Goal: Task Accomplishment & Management: Manage account settings

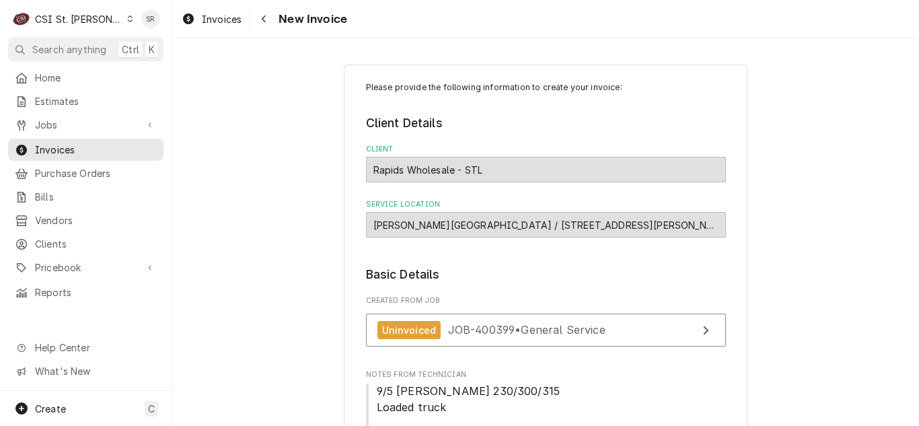
click at [69, 132] on div "Jobs Jobs Job Series" at bounding box center [85, 126] width 155 height 24
click at [69, 128] on div "Jobs" at bounding box center [86, 124] width 150 height 17
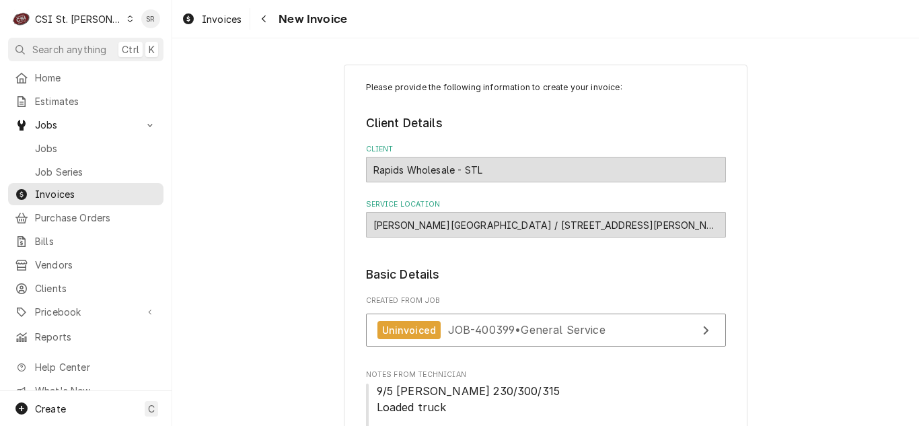
click at [66, 137] on link "Jobs" at bounding box center [85, 148] width 155 height 22
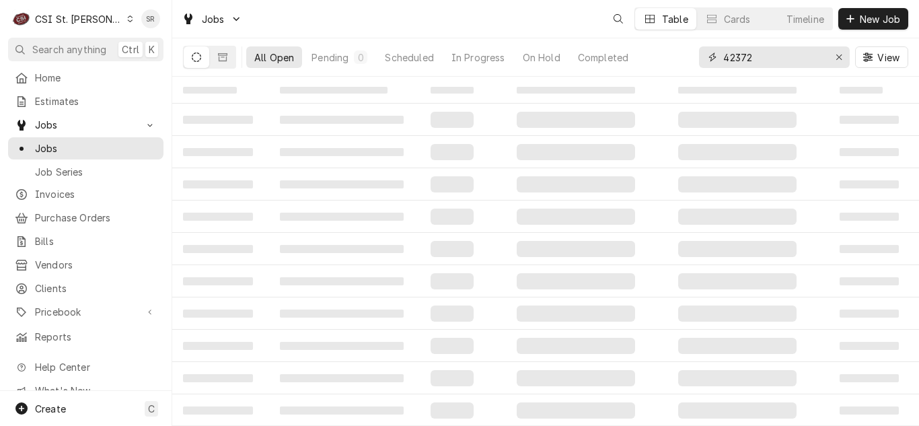
drag, startPoint x: 734, startPoint y: 56, endPoint x: 701, endPoint y: 52, distance: 33.2
click at [701, 52] on div "42372" at bounding box center [774, 57] width 151 height 22
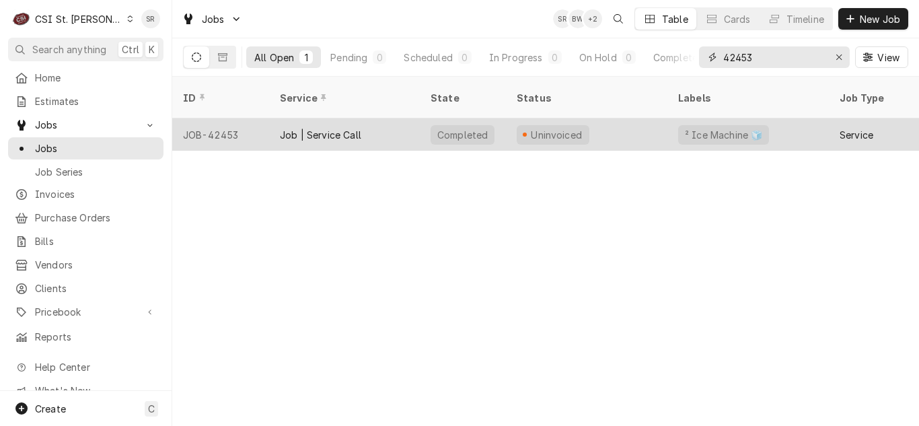
type input "42453"
click at [340, 128] on div "Job | Service Call" at bounding box center [320, 135] width 81 height 14
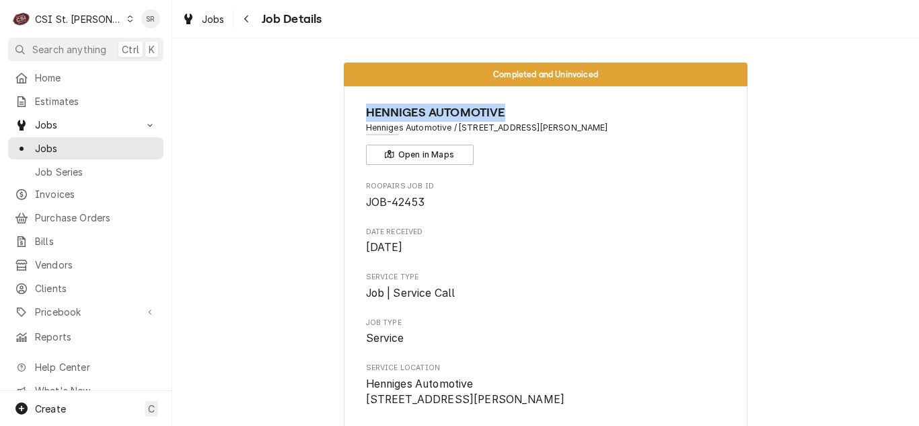
drag, startPoint x: 517, startPoint y: 108, endPoint x: 362, endPoint y: 108, distance: 155.3
click at [366, 108] on span "HENNIGES AUTOMOTIVE" at bounding box center [546, 113] width 360 height 18
copy span "HENNIGES AUTOMOTIVE"
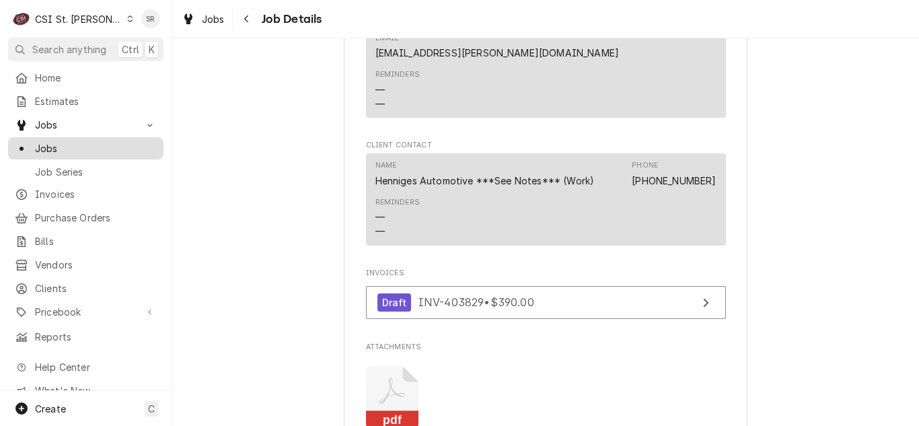
scroll to position [1076, 0]
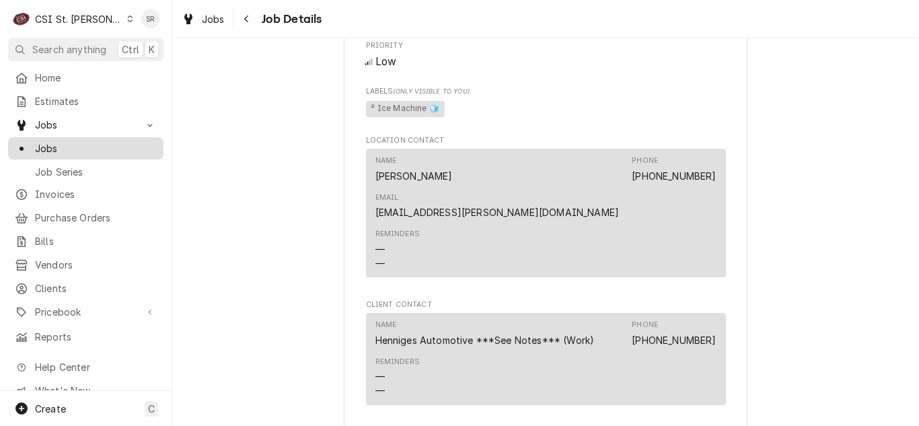
click at [92, 141] on span "Jobs" at bounding box center [96, 148] width 122 height 14
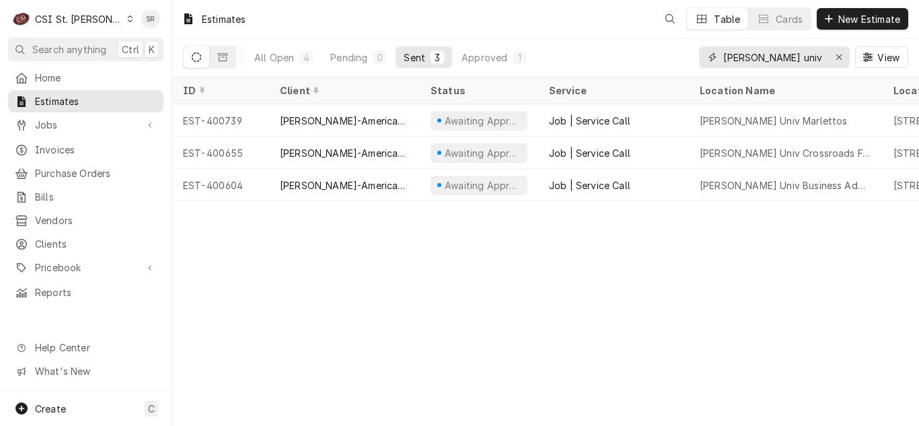
click at [785, 57] on input "[PERSON_NAME] univ" at bounding box center [773, 57] width 101 height 22
drag, startPoint x: 785, startPoint y: 57, endPoint x: 697, endPoint y: 47, distance: 88.7
click at [697, 47] on div "All Open 4 Pending 0 Sent 3 Approved 1 webster univ View" at bounding box center [545, 57] width 725 height 38
paste input "HENNIGES AUTOMOTIVE"
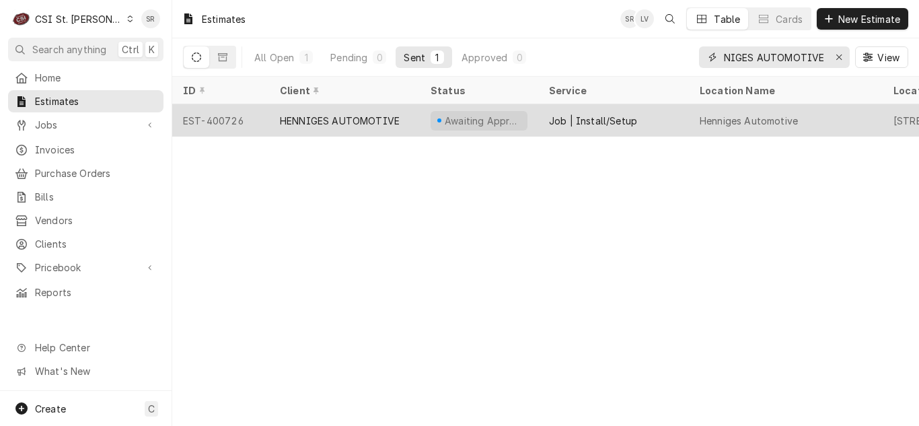
type input "HENNIGES AUTOMOTIVE"
click at [405, 110] on div "HENNIGES AUTOMOTIVE" at bounding box center [344, 120] width 151 height 32
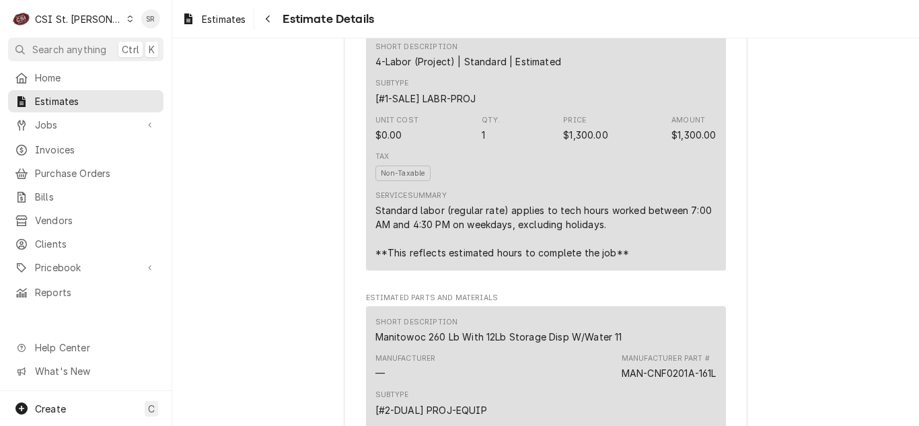
scroll to position [1009, 0]
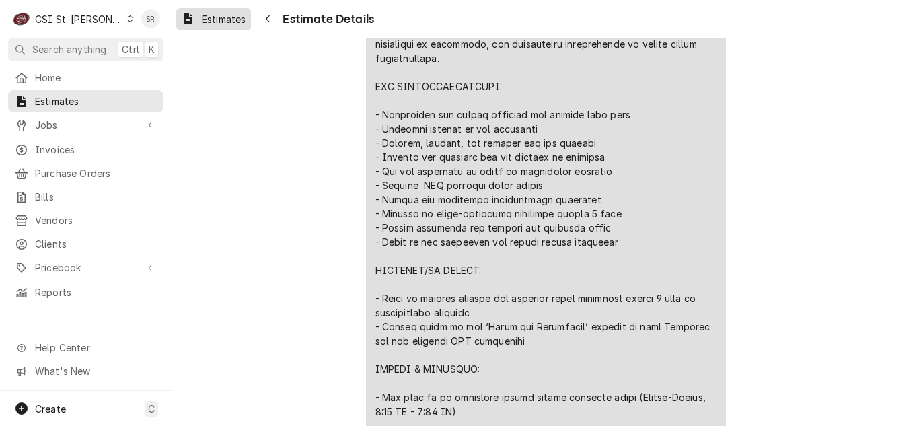
click at [221, 23] on span "Estimates" at bounding box center [224, 19] width 44 height 14
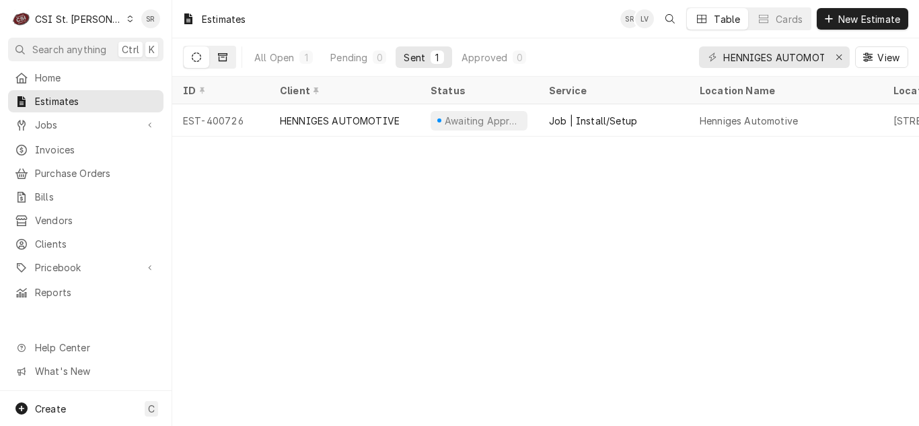
click at [227, 59] on button "Dynamic Content Wrapper" at bounding box center [223, 57] width 26 height 22
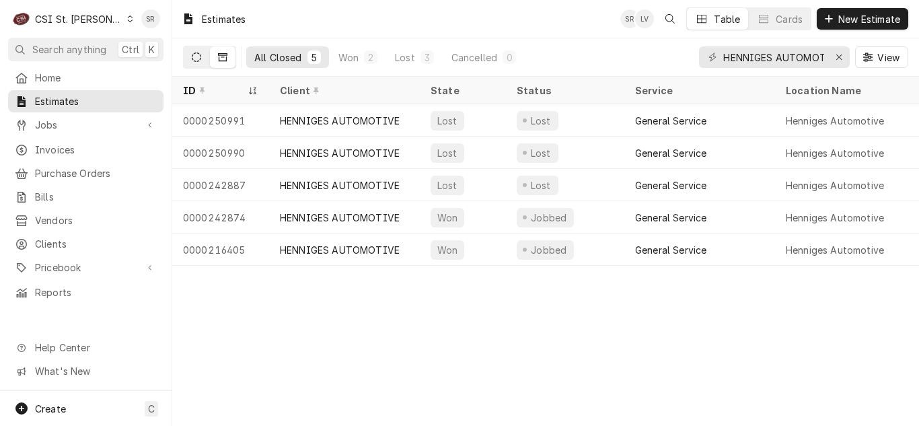
click at [197, 60] on icon "Dynamic Content Wrapper" at bounding box center [196, 56] width 9 height 9
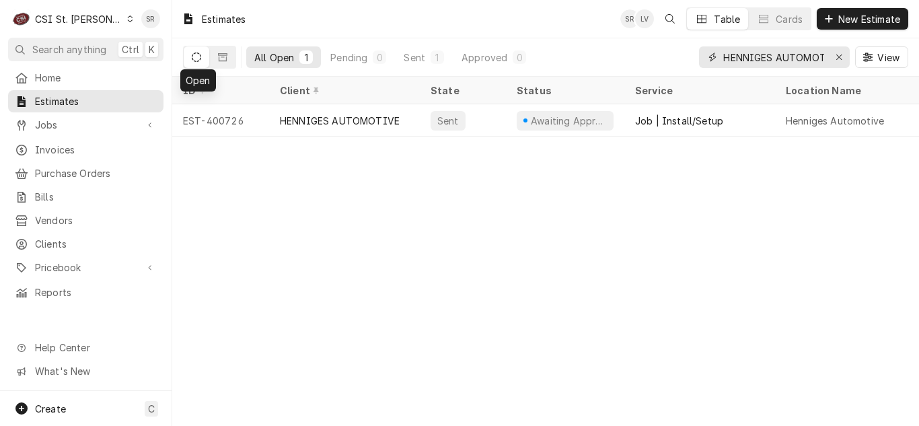
drag, startPoint x: 835, startPoint y: 56, endPoint x: 802, endPoint y: 37, distance: 37.4
click at [835, 56] on icon "Erase input" at bounding box center [838, 56] width 7 height 9
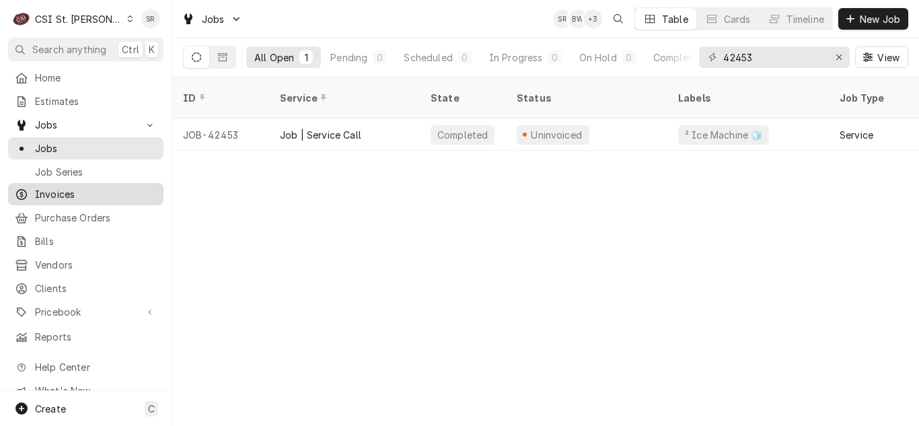
click at [108, 187] on span "Invoices" at bounding box center [96, 194] width 122 height 14
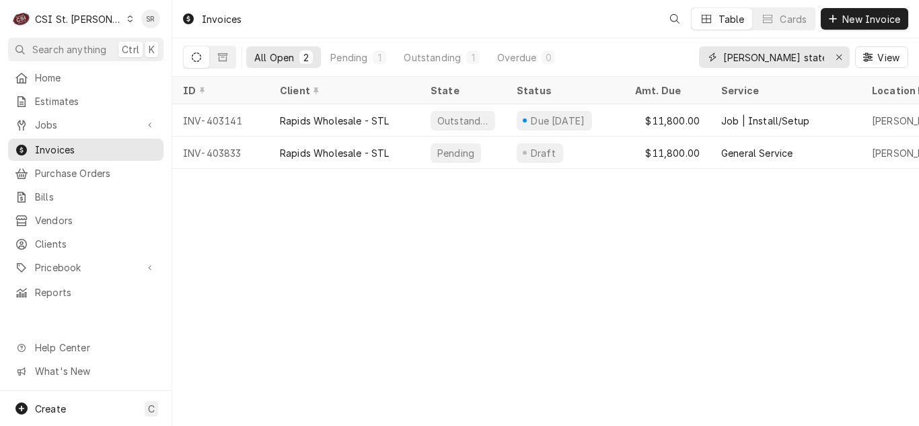
drag, startPoint x: 0, startPoint y: 0, endPoint x: 736, endPoint y: 59, distance: 738.7
click at [736, 59] on input "[PERSON_NAME] state" at bounding box center [773, 57] width 101 height 22
click at [835, 56] on icon "Erase input" at bounding box center [838, 56] width 7 height 9
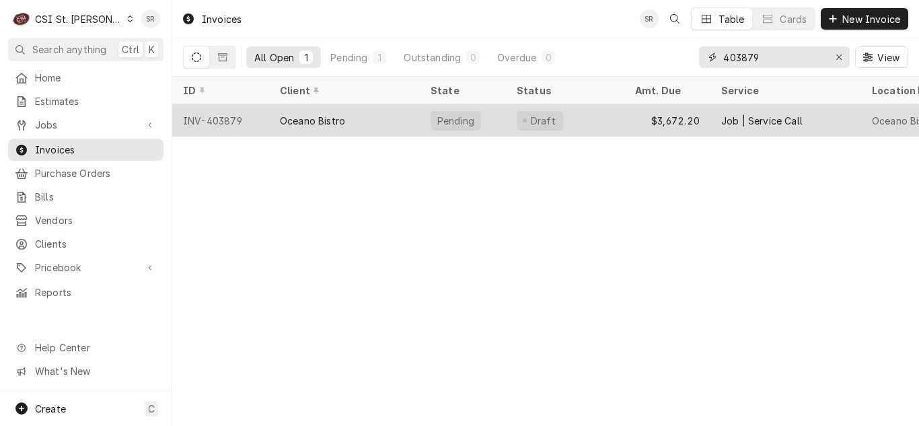
type input "403879"
click at [319, 114] on div "Oceano Bistro" at bounding box center [312, 121] width 65 height 14
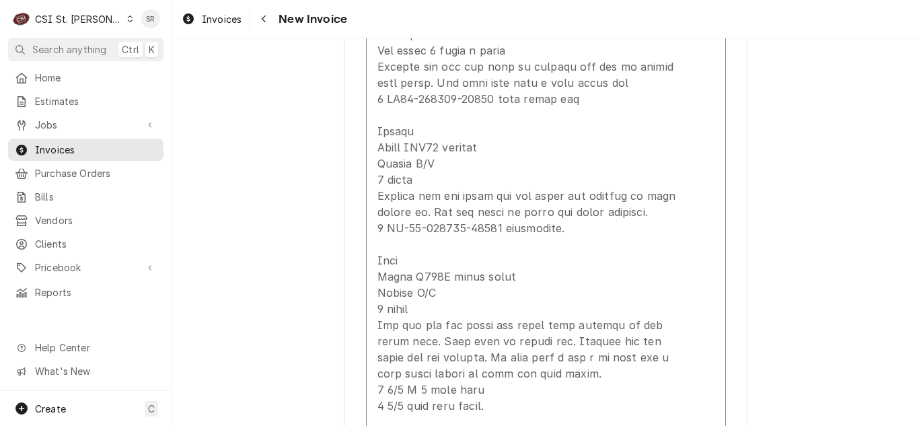
scroll to position [2757, 0]
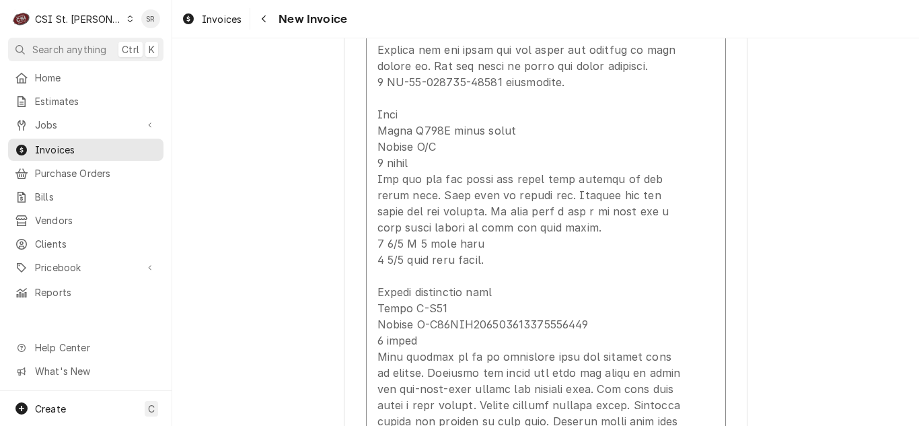
click at [204, 31] on div "Invoices New Invoice" at bounding box center [545, 19] width 746 height 38
click at [206, 23] on span "Invoices" at bounding box center [222, 19] width 40 height 14
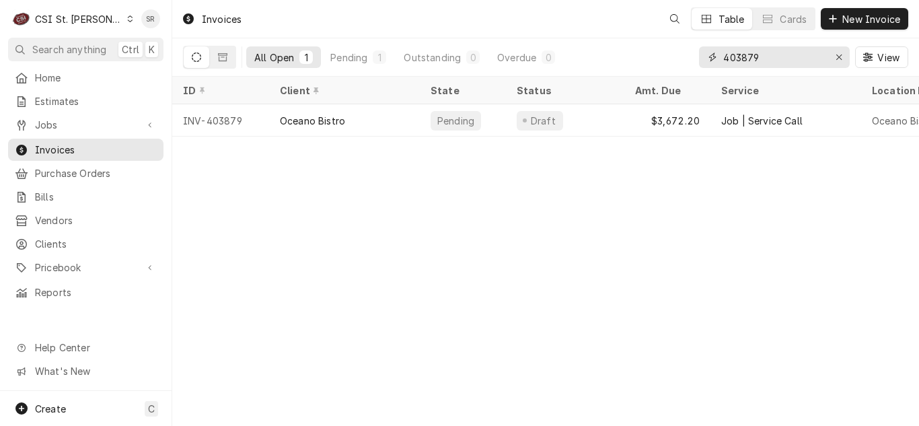
click at [789, 62] on input "403879" at bounding box center [773, 57] width 101 height 22
drag, startPoint x: 779, startPoint y: 61, endPoint x: 726, endPoint y: 56, distance: 53.3
click at [726, 56] on input "403879" at bounding box center [773, 57] width 101 height 22
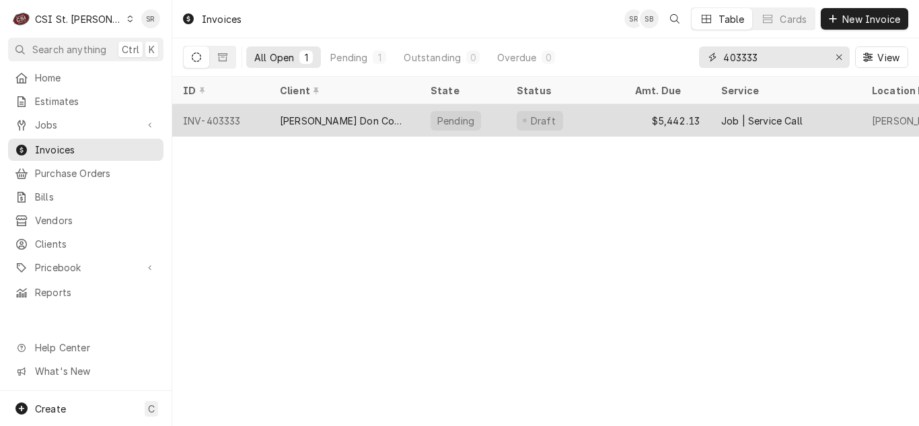
type input "403333"
click at [324, 117] on div "[PERSON_NAME] Don Company" at bounding box center [344, 121] width 129 height 14
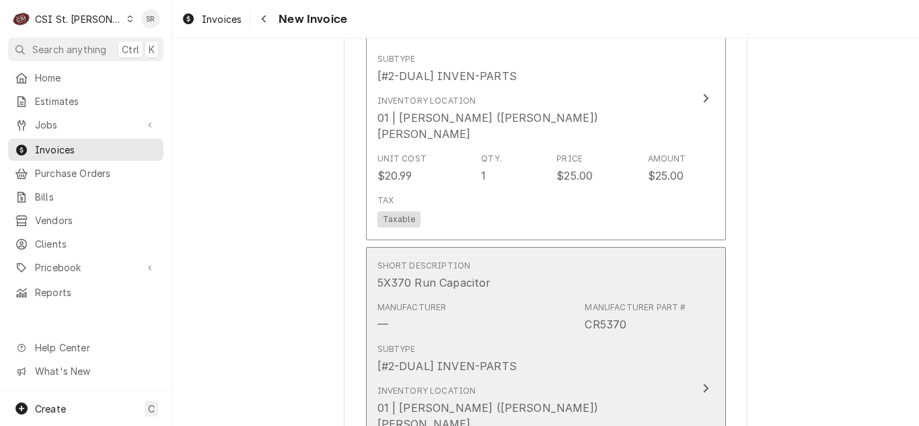
scroll to position [5447, 0]
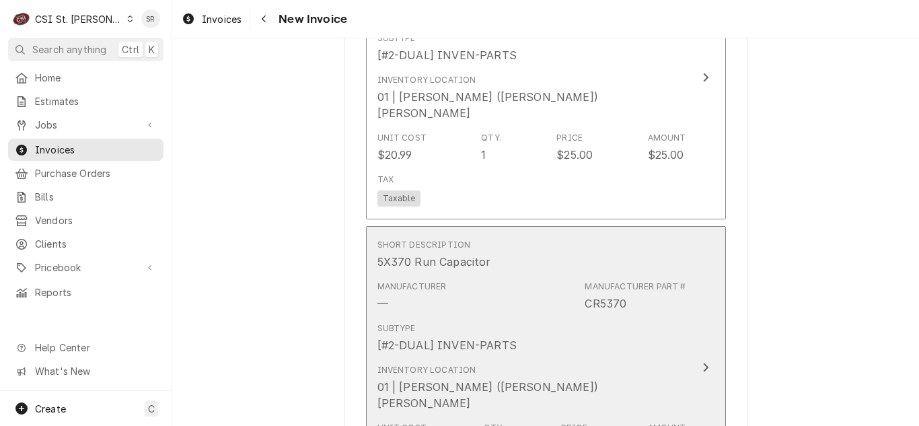
click at [555, 358] on div "Inventory Location 01 | MICHAEL (BRAD) COPE" at bounding box center [531, 387] width 309 height 58
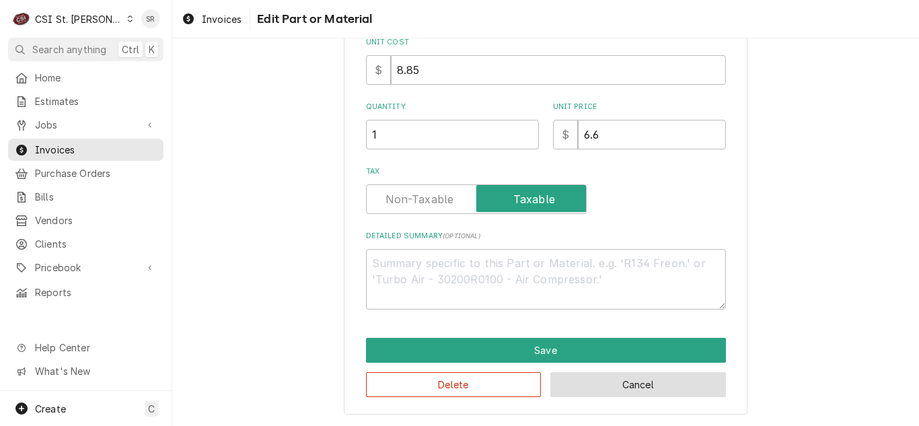
click at [607, 379] on button "Cancel" at bounding box center [638, 384] width 176 height 25
type textarea "x"
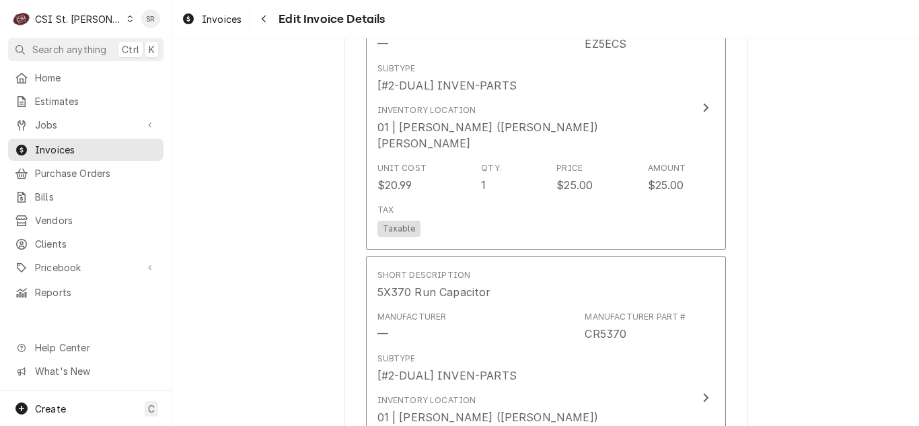
scroll to position [5434, 0]
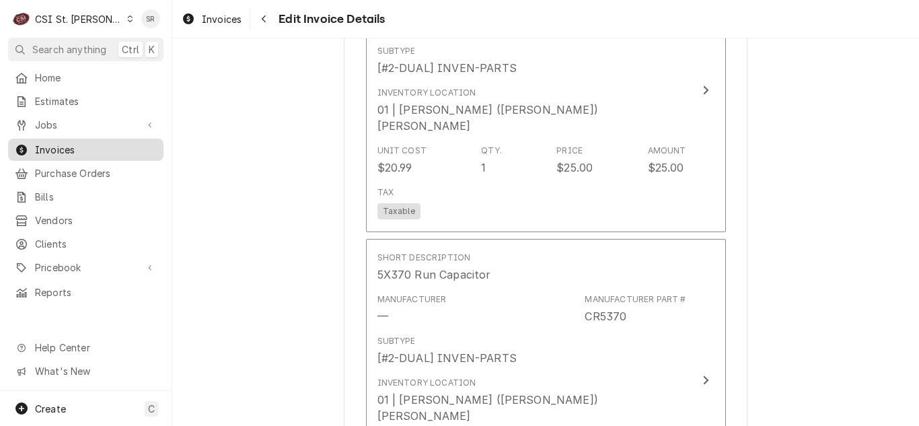
click at [89, 145] on span "Invoices" at bounding box center [96, 150] width 122 height 14
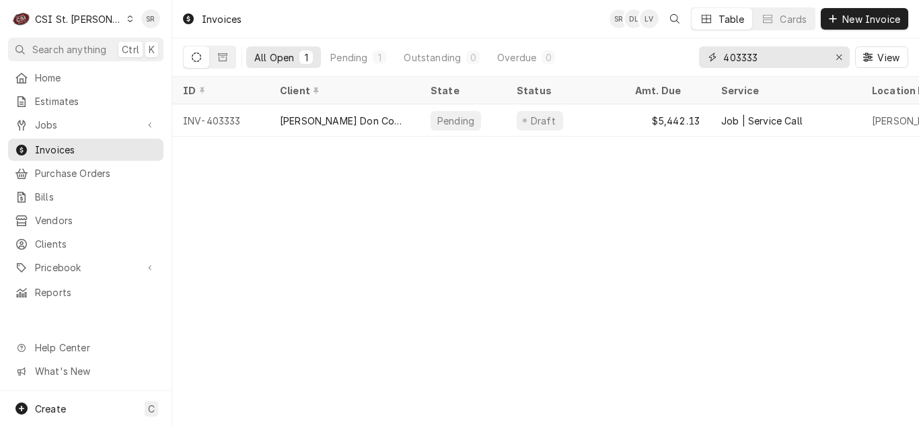
drag, startPoint x: 783, startPoint y: 60, endPoint x: 671, endPoint y: 54, distance: 111.8
click at [671, 54] on div "All Open 1 Pending 1 Outstanding 0 Overdue 0 403333 View" at bounding box center [545, 57] width 725 height 38
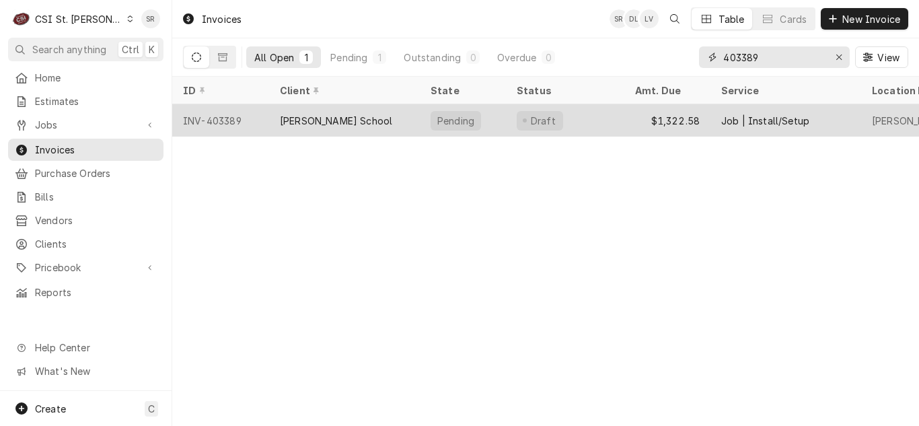
type input "403389"
click at [340, 115] on div "Whitfield School" at bounding box center [336, 121] width 112 height 14
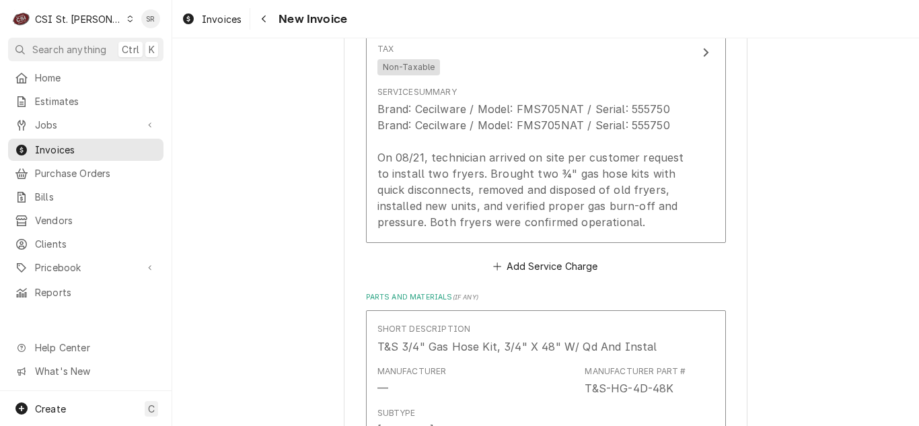
scroll to position [1076, 0]
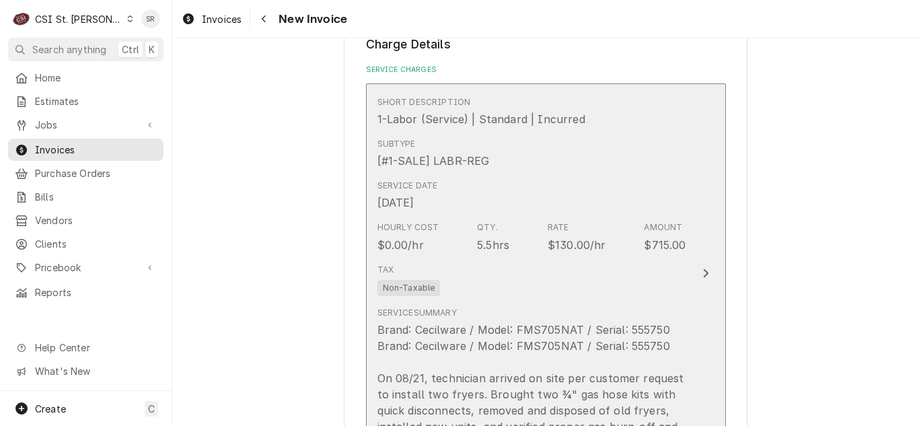
click at [538, 266] on div "Tax Non-Taxable" at bounding box center [531, 279] width 309 height 43
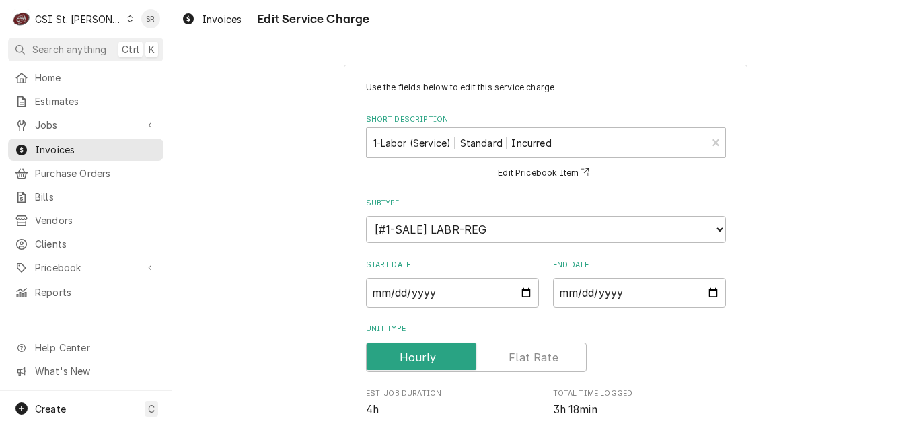
scroll to position [403, 0]
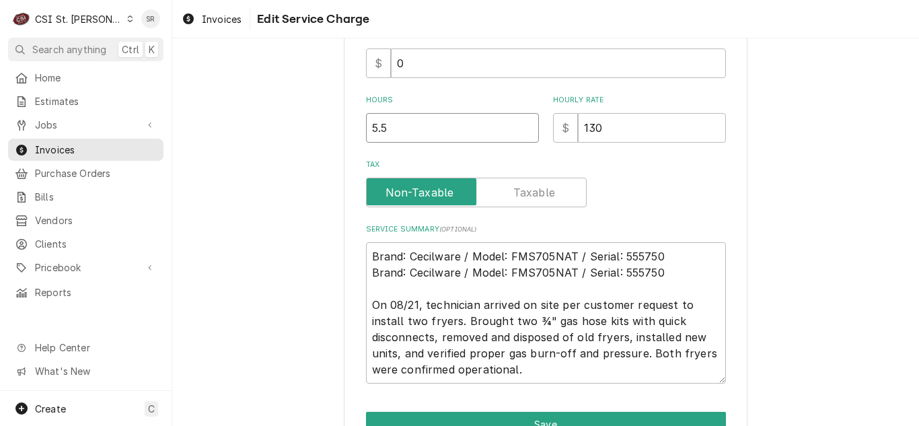
drag, startPoint x: 380, startPoint y: 129, endPoint x: 352, endPoint y: 128, distance: 27.6
click at [352, 128] on div "Use the fields below to edit this service charge Short Description 1-Labor (Ser…" at bounding box center [545, 74] width 403 height 827
type textarea "x"
type input "1"
type textarea "x"
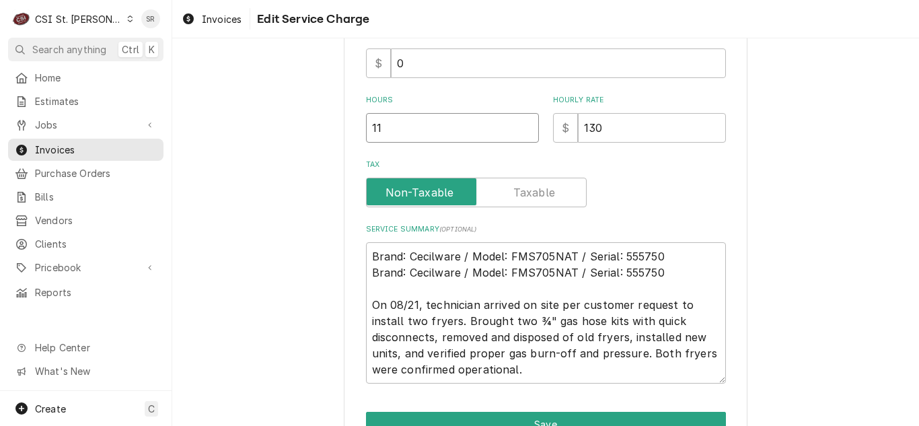
type input "11"
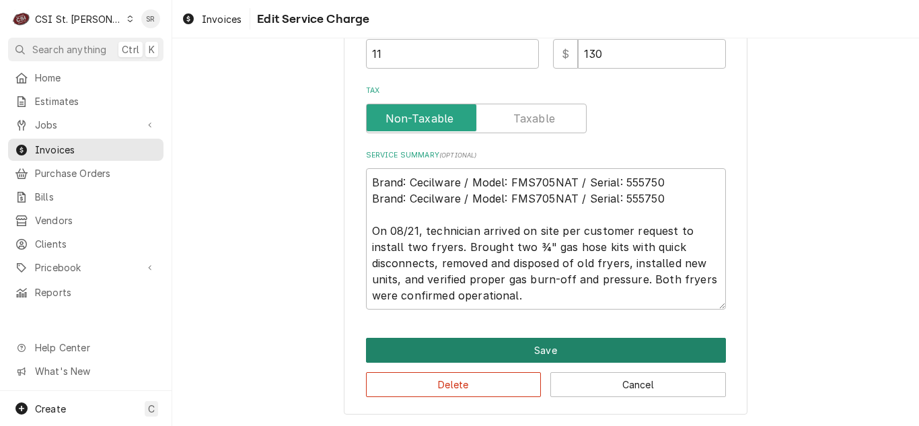
click at [539, 358] on button "Save" at bounding box center [546, 350] width 360 height 25
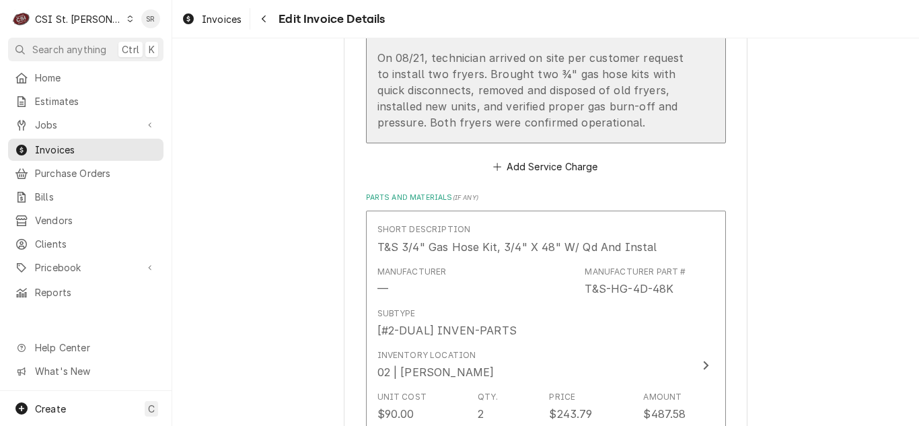
scroll to position [1531, 0]
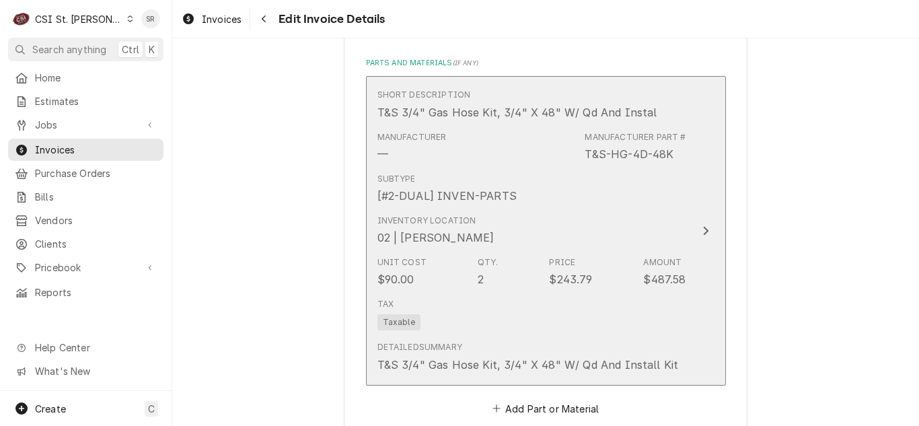
click at [523, 234] on div "Inventory Location 02 | TREVOR JOHNSON" at bounding box center [531, 230] width 309 height 42
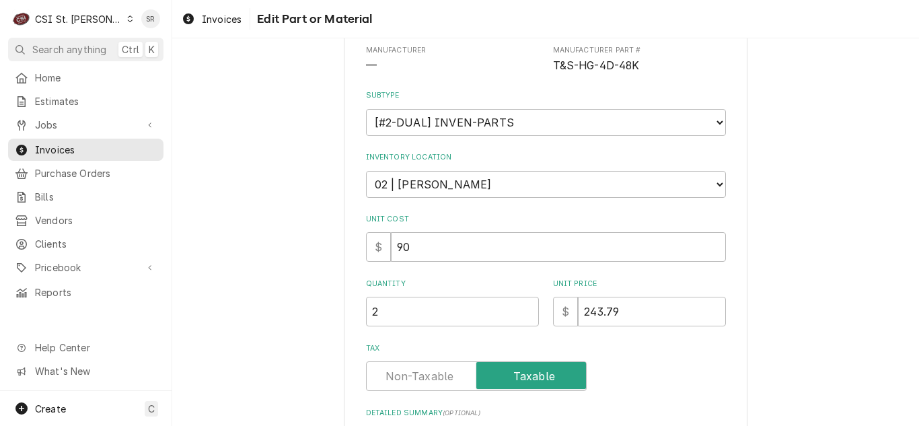
scroll to position [330, 0]
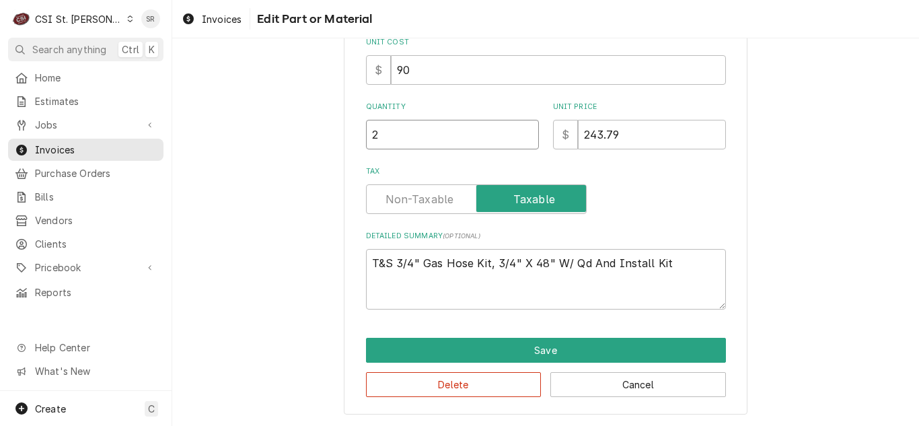
click at [352, 128] on div "Use the fields below to edit this part or material: Short Description T&S 3/4" …" at bounding box center [545, 74] width 403 height 679
type textarea "x"
type input "4"
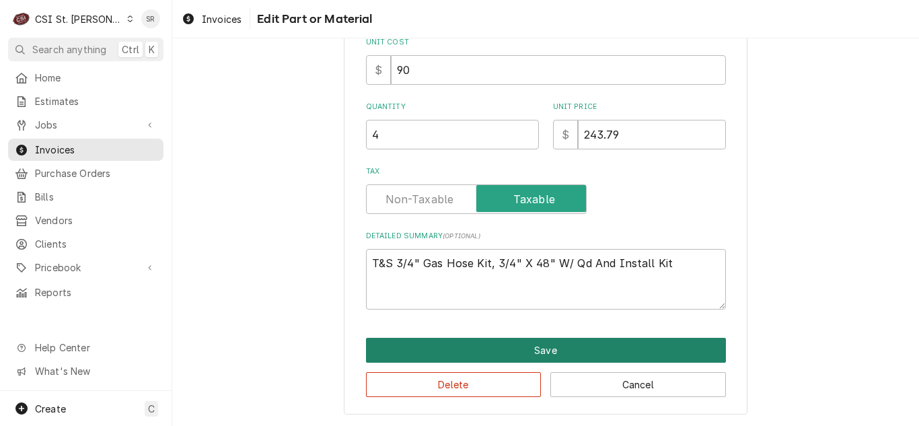
click at [512, 348] on button "Save" at bounding box center [546, 350] width 360 height 25
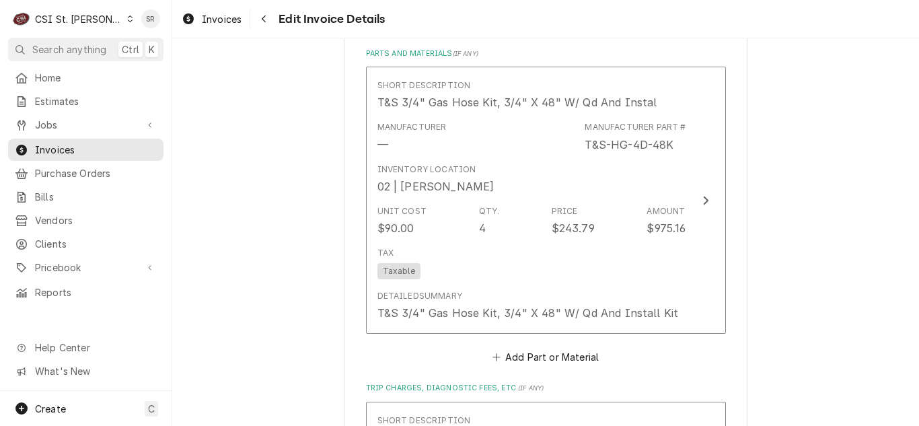
scroll to position [1556, 0]
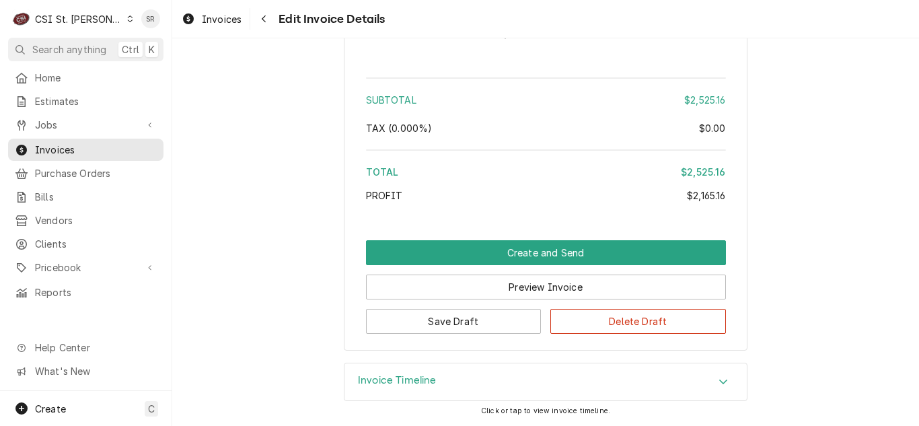
click at [379, 377] on h3 "Invoice Timeline" at bounding box center [397, 380] width 79 height 13
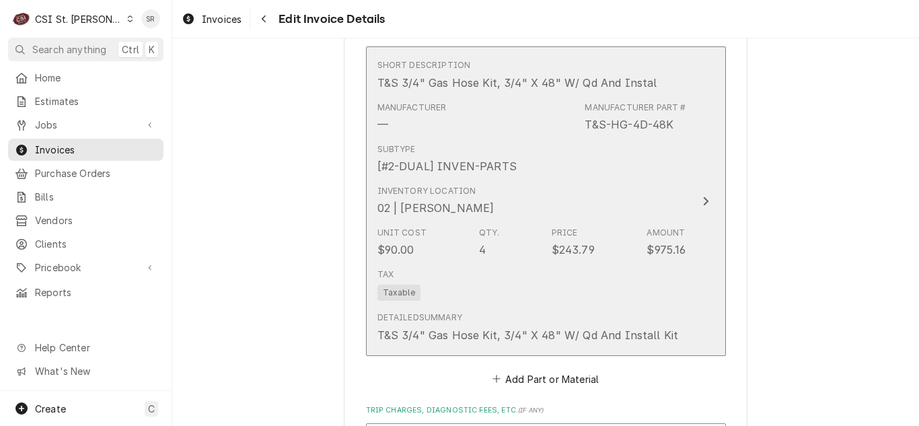
click at [505, 290] on div "Tax Taxable" at bounding box center [531, 284] width 309 height 43
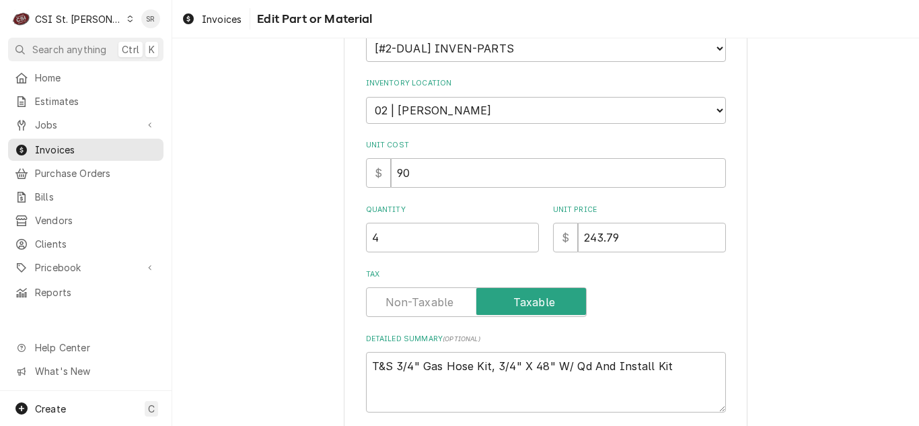
scroll to position [330, 0]
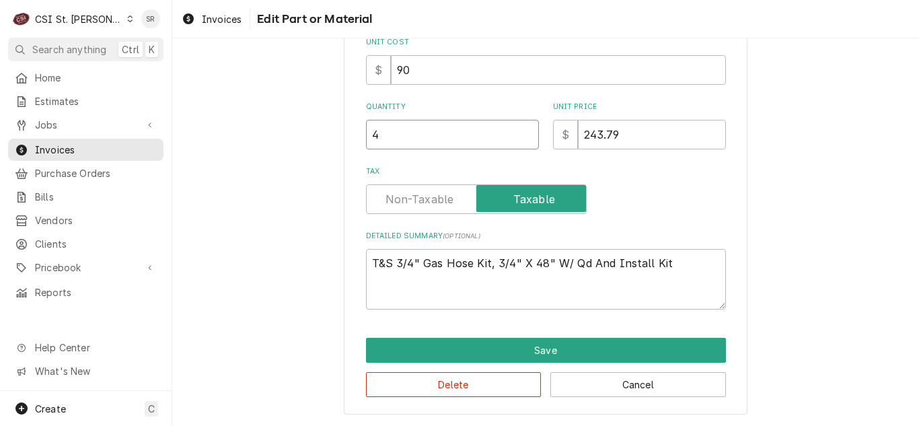
click at [356, 130] on div "Use the fields below to edit this part or material: Short Description T&S 3/4" …" at bounding box center [545, 74] width 403 height 679
type textarea "x"
type input "2"
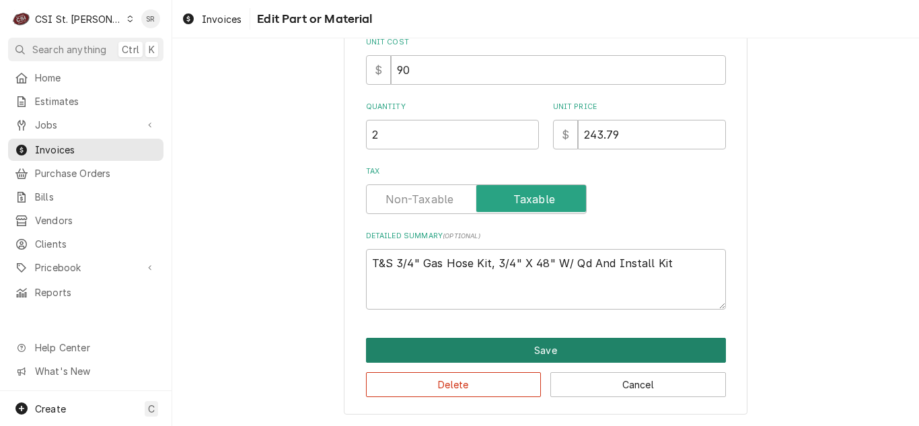
click at [573, 355] on button "Save" at bounding box center [546, 350] width 360 height 25
type textarea "x"
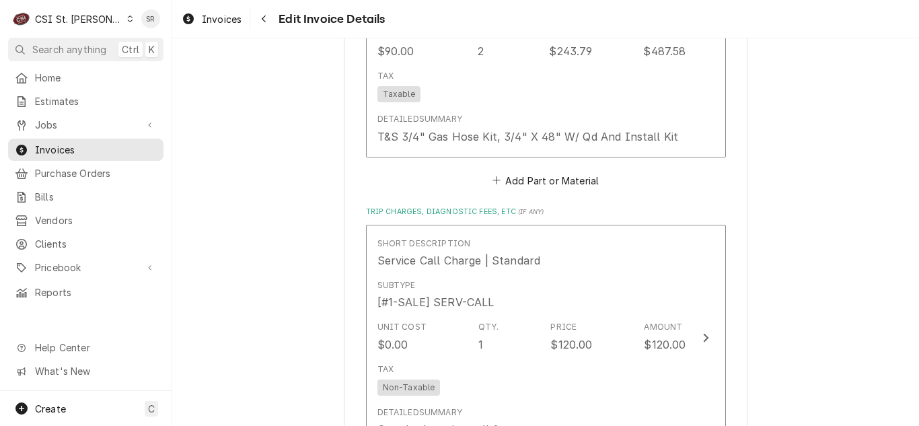
scroll to position [1922, 0]
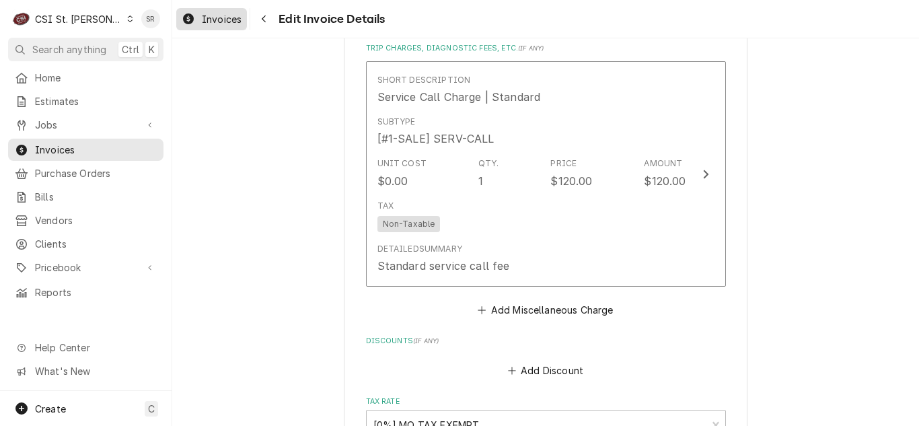
click at [217, 12] on span "Invoices" at bounding box center [222, 19] width 40 height 14
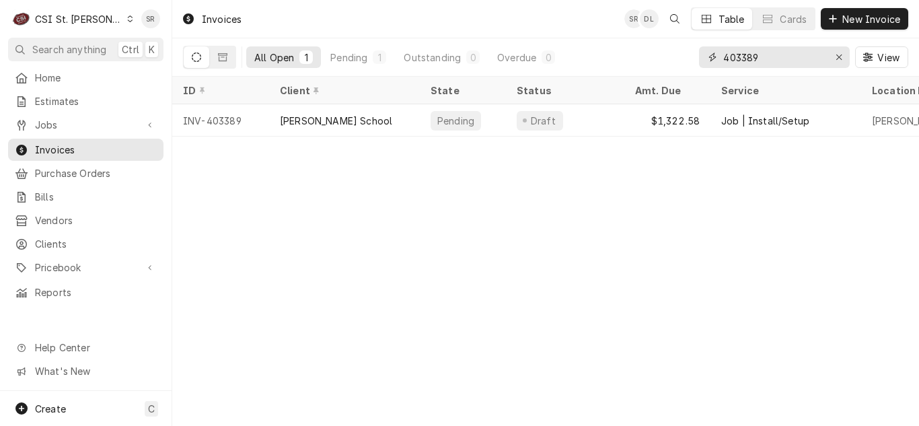
drag, startPoint x: 760, startPoint y: 65, endPoint x: 727, endPoint y: 65, distance: 33.0
click at [727, 65] on input "403389" at bounding box center [773, 57] width 101 height 22
type input "403215"
click at [545, 116] on div "Draft" at bounding box center [543, 121] width 29 height 14
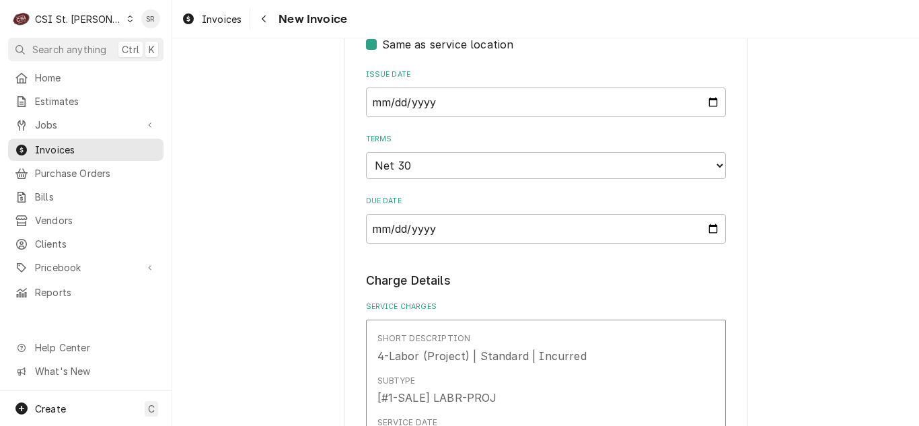
scroll to position [807, 0]
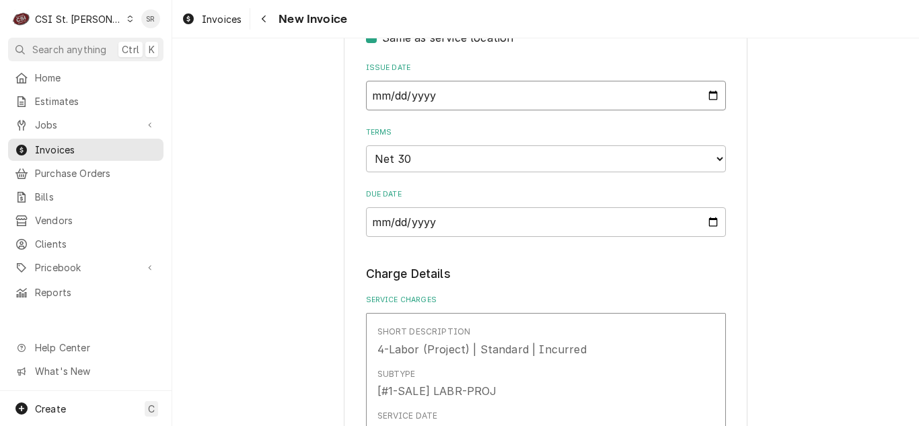
click at [707, 81] on input "[DATE]" at bounding box center [546, 96] width 360 height 30
type textarea "x"
type input "[DATE]"
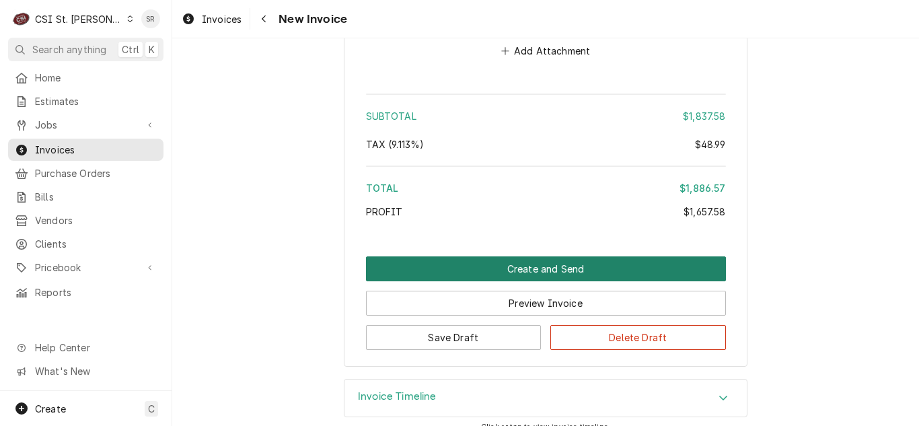
click at [534, 256] on button "Create and Send" at bounding box center [546, 268] width 360 height 25
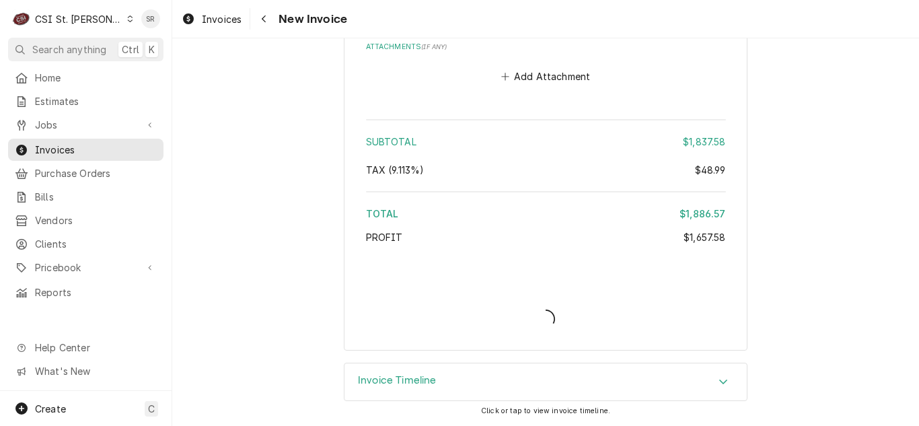
scroll to position [2652, 0]
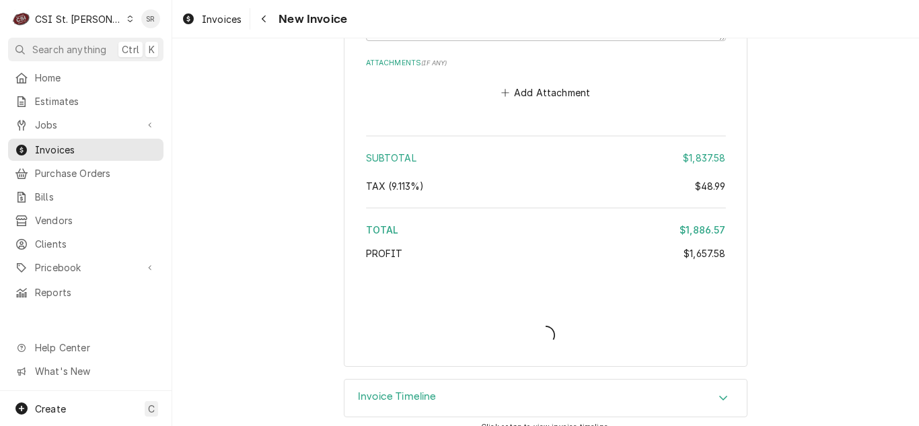
type textarea "x"
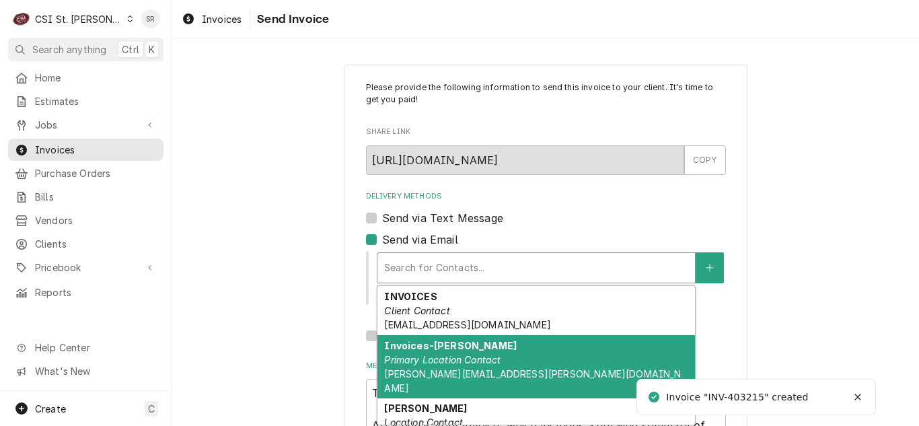
click at [477, 322] on span "invoices@thegrandeatchesterfield.com" at bounding box center [467, 324] width 166 height 11
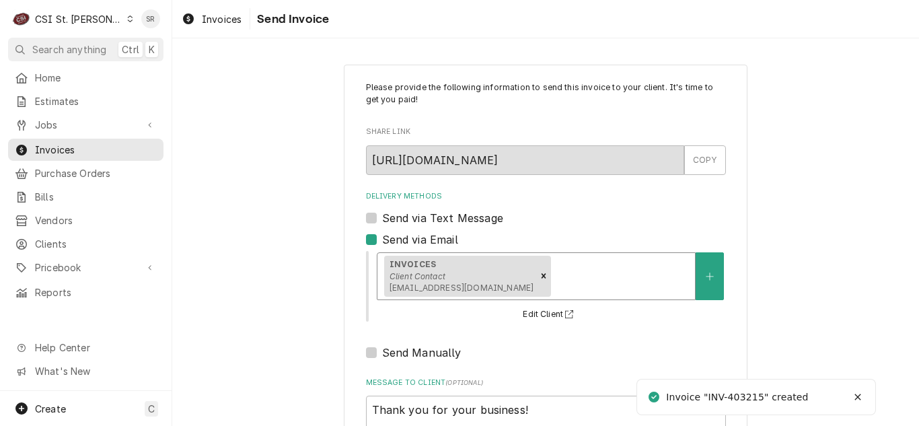
scroll to position [161, 0]
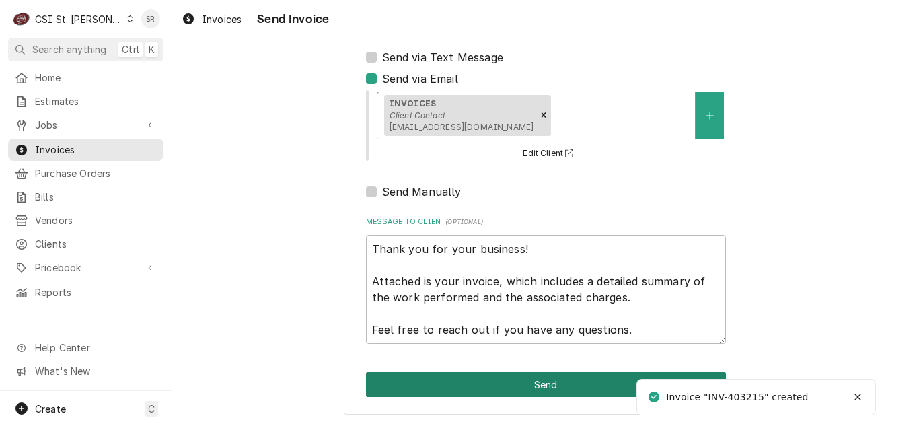
click at [537, 379] on button "Send" at bounding box center [546, 384] width 360 height 25
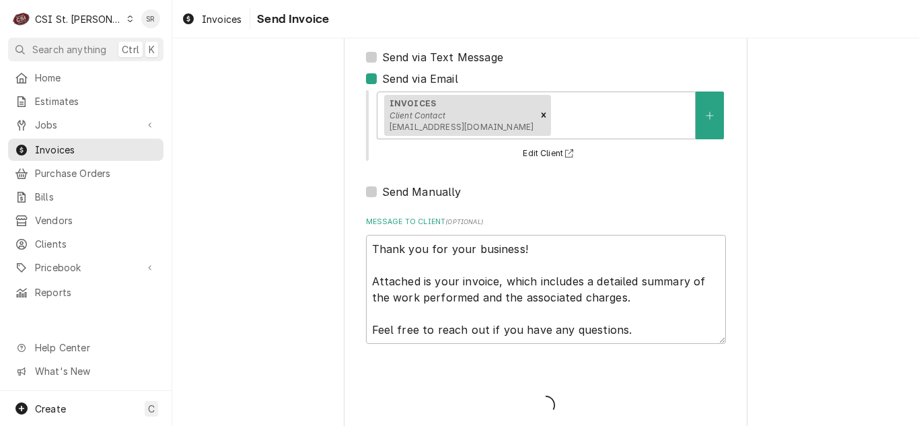
type textarea "x"
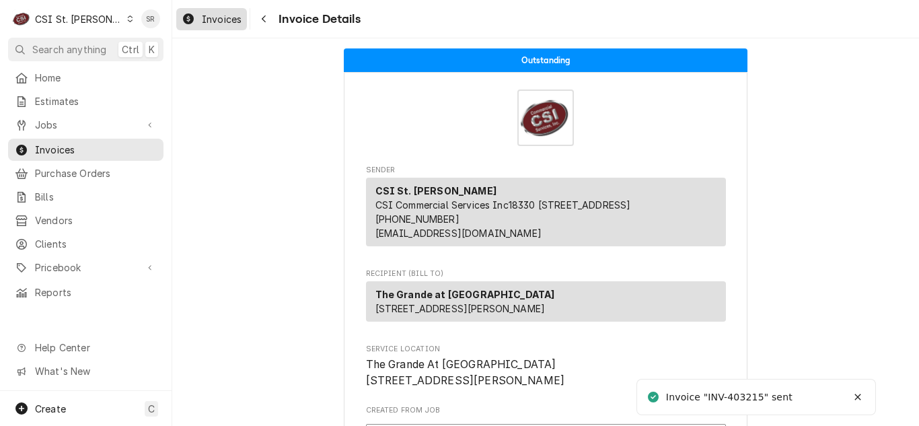
click at [212, 15] on span "Invoices" at bounding box center [222, 19] width 40 height 14
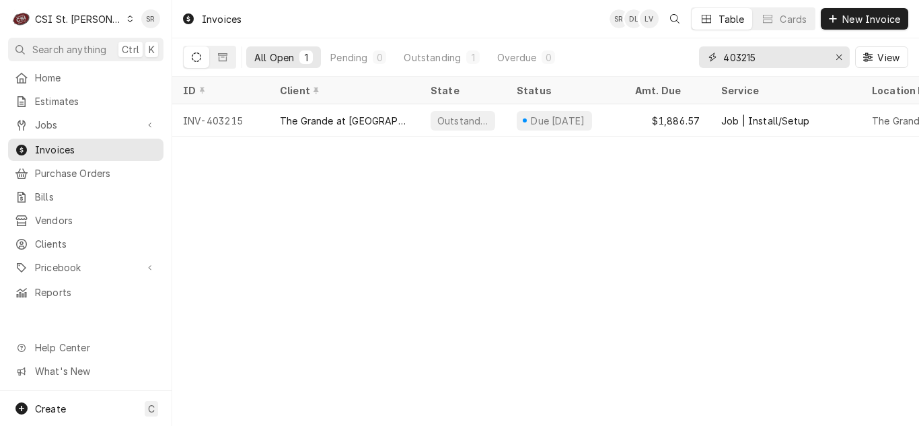
drag, startPoint x: 792, startPoint y: 53, endPoint x: 631, endPoint y: 38, distance: 162.1
click at [631, 38] on div "Invoices SR DL LV Table Cards New Invoice All Open 1 Pending 0 Outstanding 1 Ov…" at bounding box center [545, 38] width 746 height 77
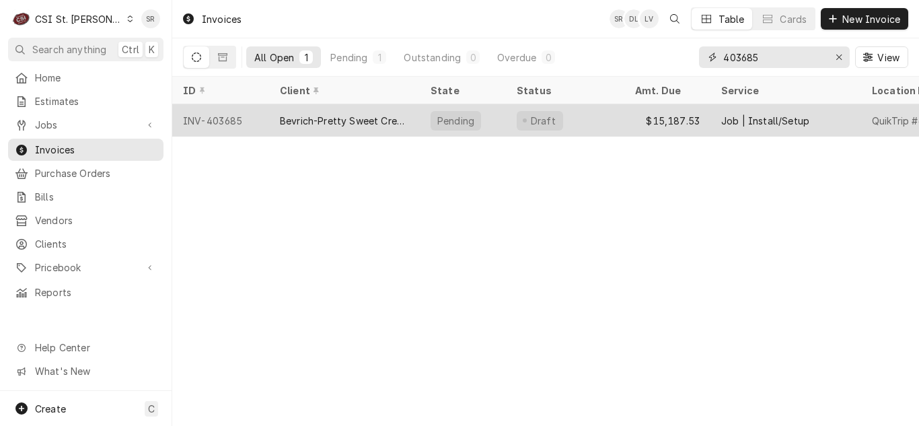
type input "403685"
click at [397, 117] on div "Bevrich-Pretty Sweet Creations" at bounding box center [344, 121] width 129 height 14
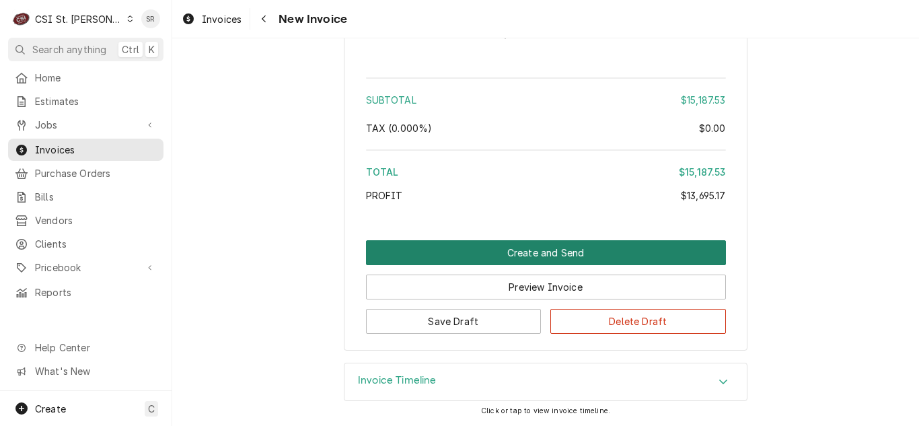
click at [538, 247] on button "Create and Send" at bounding box center [546, 252] width 360 height 25
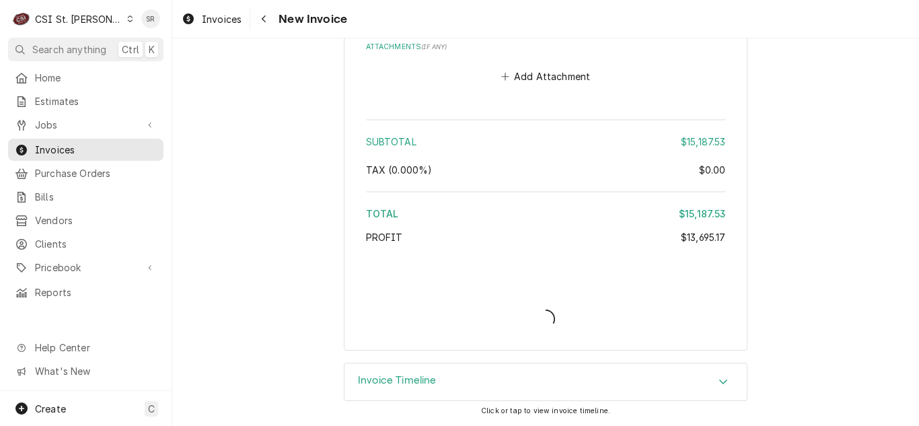
type textarea "x"
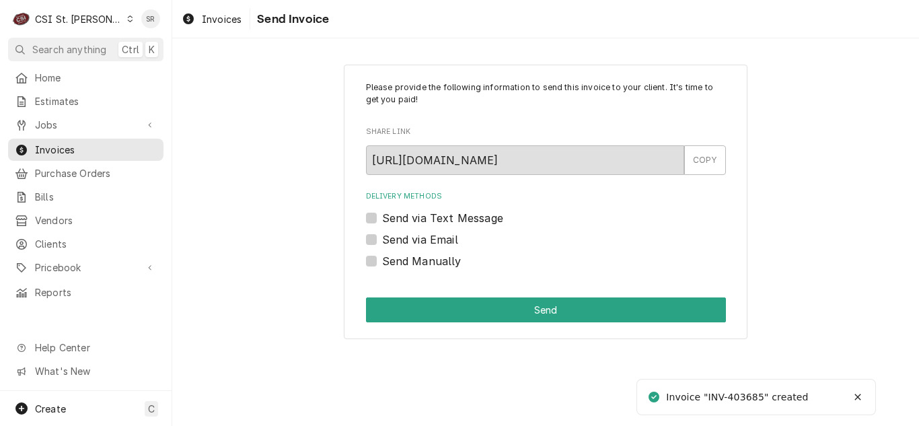
click at [433, 246] on label "Send via Email" at bounding box center [420, 239] width 76 height 16
click at [433, 246] on input "Send via Email" at bounding box center [562, 246] width 360 height 30
checkbox input "true"
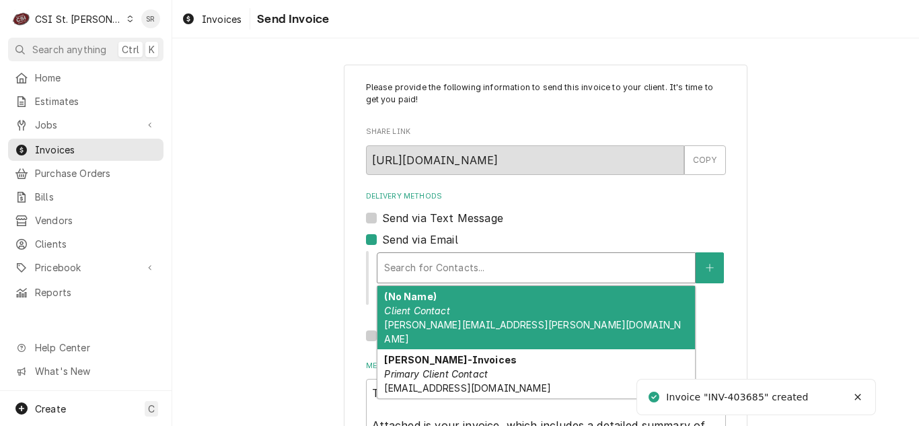
click at [451, 273] on div "Delivery Methods" at bounding box center [536, 268] width 304 height 24
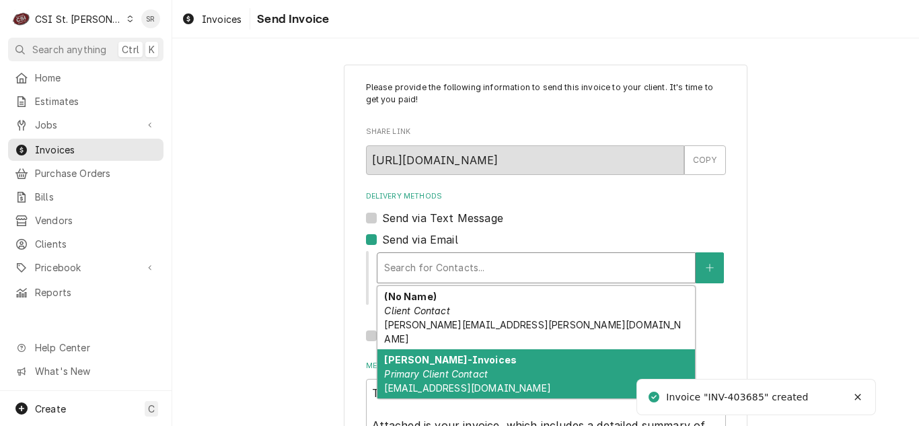
click at [453, 351] on div "Khrys Blanton-Invoices Primary Client Contact KHRYSB@BEVRICH.NET" at bounding box center [535, 373] width 317 height 49
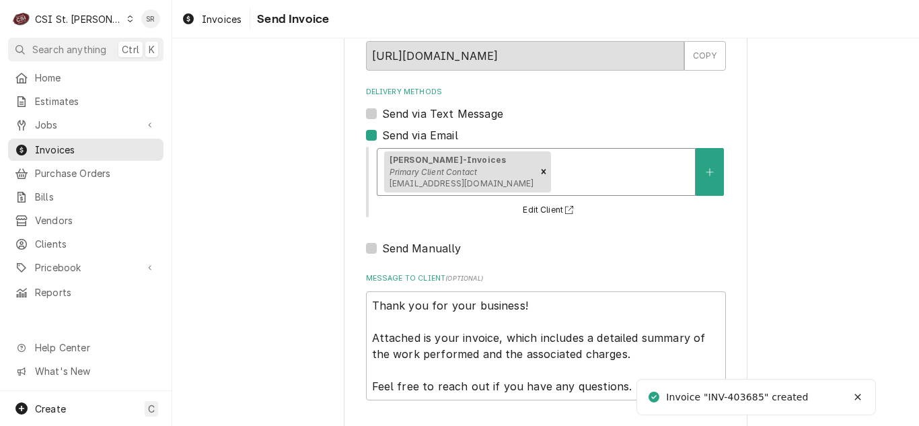
scroll to position [161, 0]
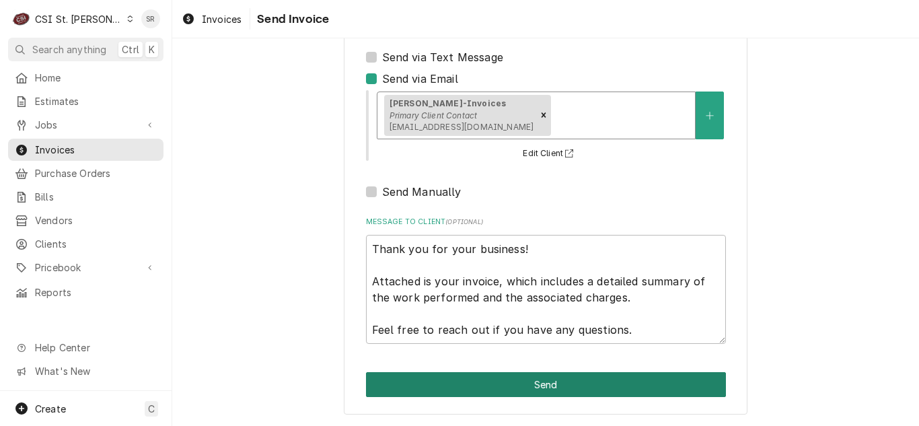
click at [562, 378] on button "Send" at bounding box center [546, 384] width 360 height 25
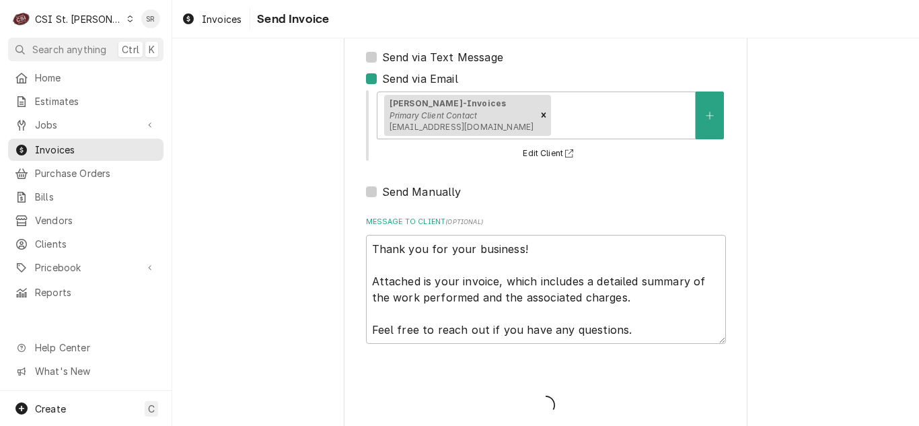
type textarea "x"
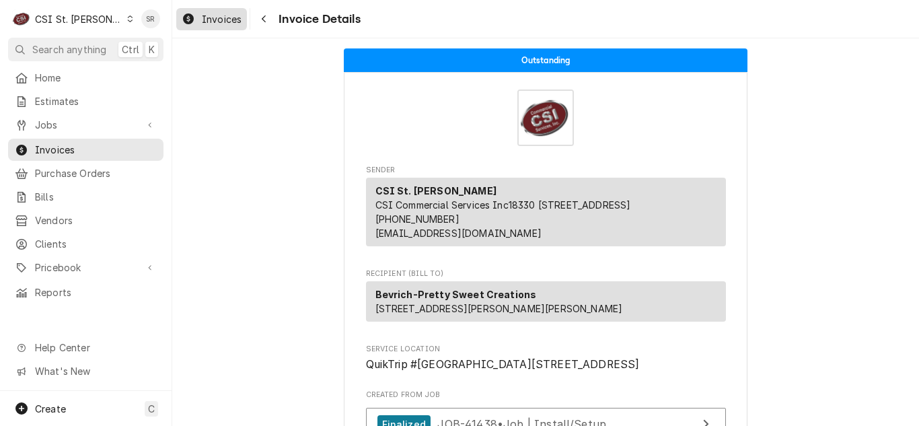
click at [216, 12] on span "Invoices" at bounding box center [222, 19] width 40 height 14
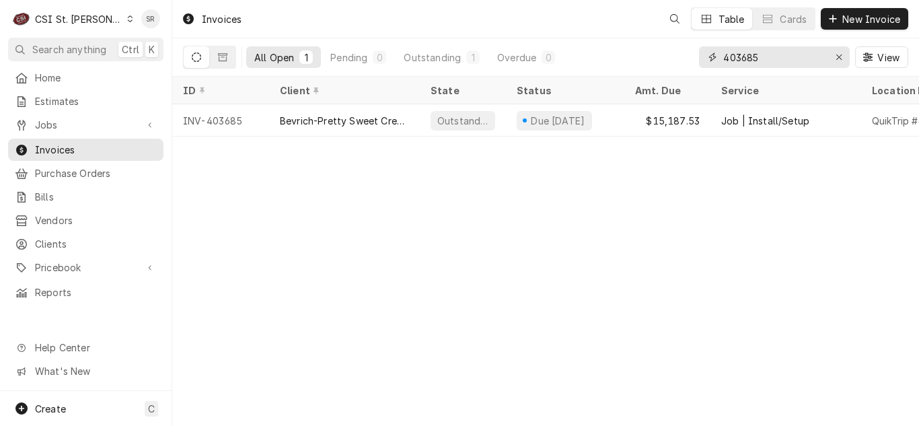
drag, startPoint x: 746, startPoint y: 63, endPoint x: 693, endPoint y: 54, distance: 53.7
click at [693, 54] on div "All Open 1 Pending 0 Outstanding 1 Overdue 0 403685 View" at bounding box center [545, 57] width 725 height 38
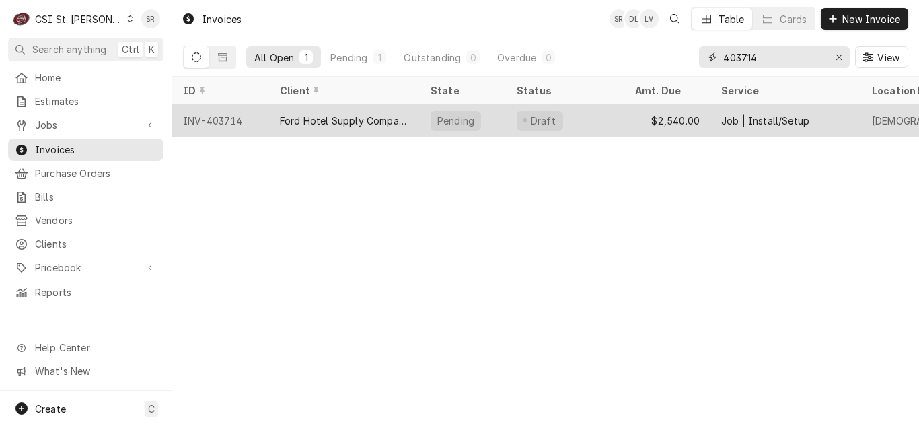
type input "403714"
click at [366, 114] on div "Ford Hotel Supply Company" at bounding box center [344, 121] width 129 height 14
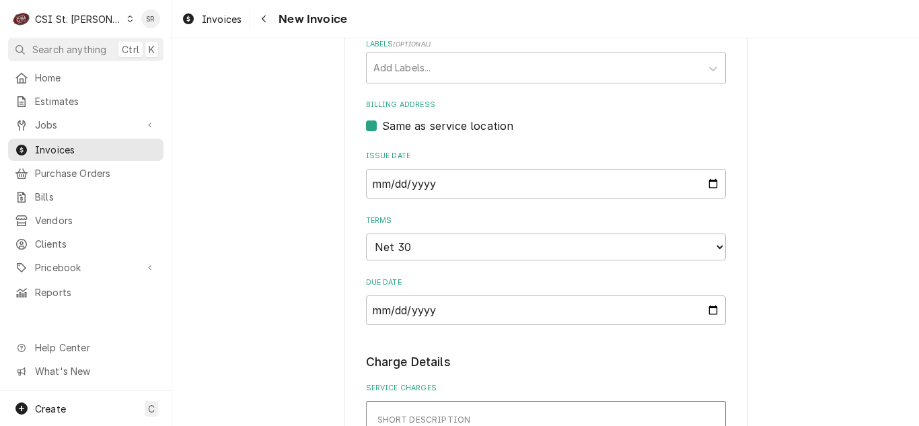
scroll to position [605, 0]
click at [709, 184] on input "[DATE]" at bounding box center [546, 184] width 360 height 30
type textarea "x"
type input "2025-09-15"
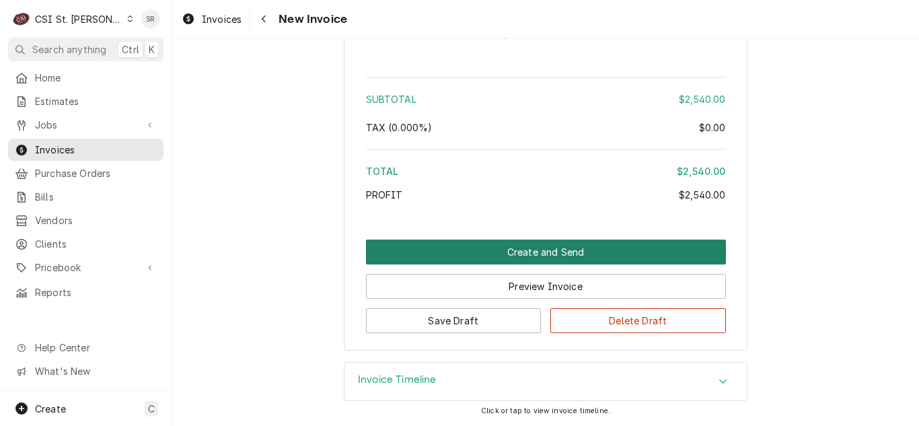
click at [549, 255] on button "Create and Send" at bounding box center [546, 251] width 360 height 25
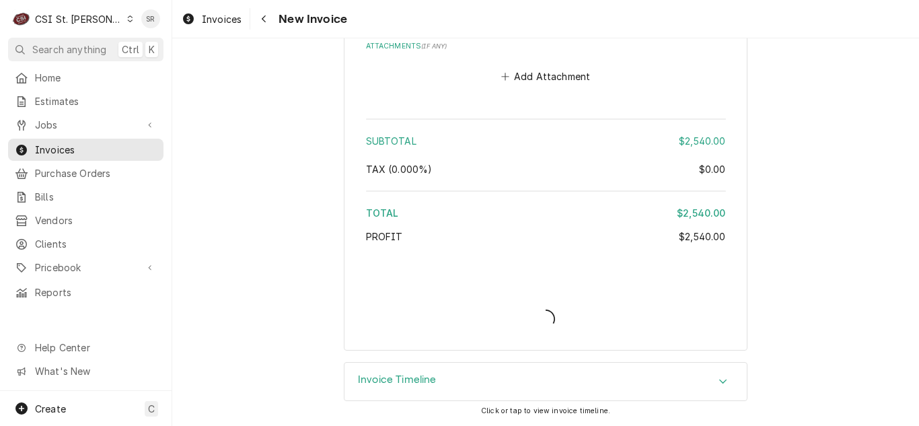
scroll to position [2030, 0]
type textarea "x"
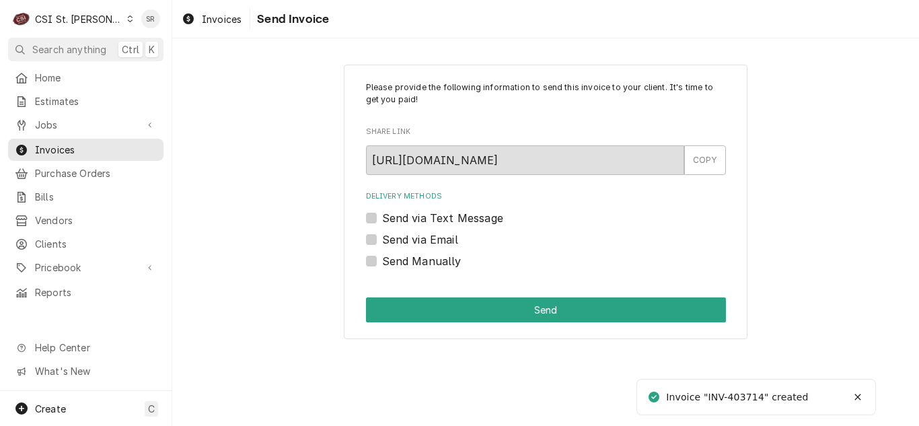
click at [405, 242] on label "Send via Email" at bounding box center [420, 239] width 76 height 16
click at [405, 242] on input "Send via Email" at bounding box center [562, 246] width 360 height 30
checkbox input "true"
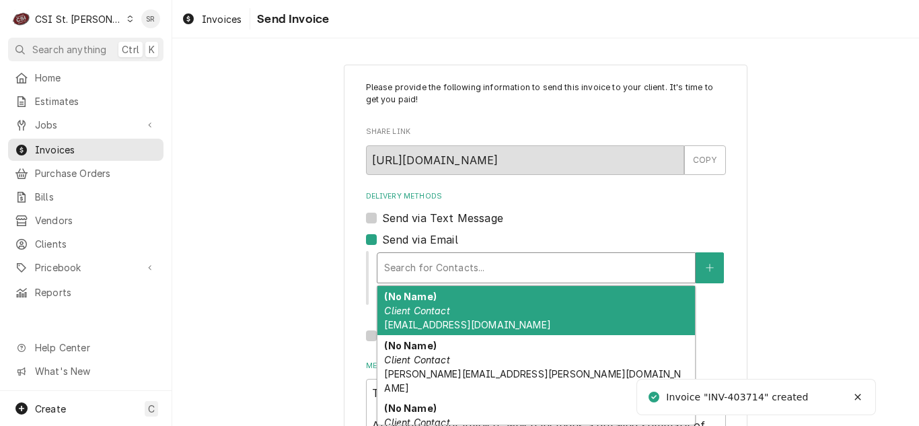
click at [450, 256] on div "Delivery Methods" at bounding box center [536, 268] width 304 height 24
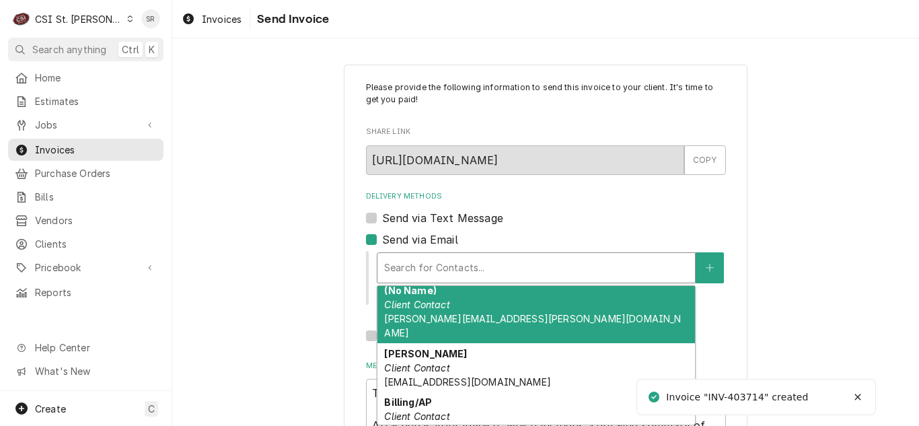
scroll to position [202, 0]
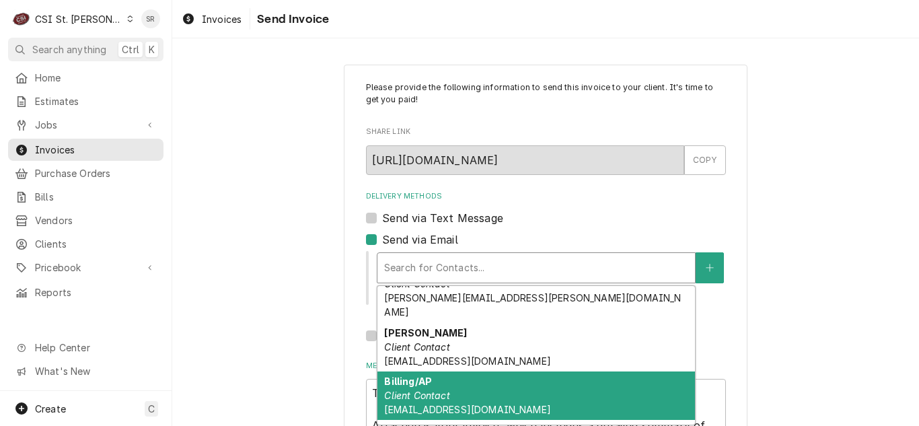
click at [457, 371] on div "Billing/AP Client Contact invoices@fordstl.com" at bounding box center [535, 395] width 317 height 49
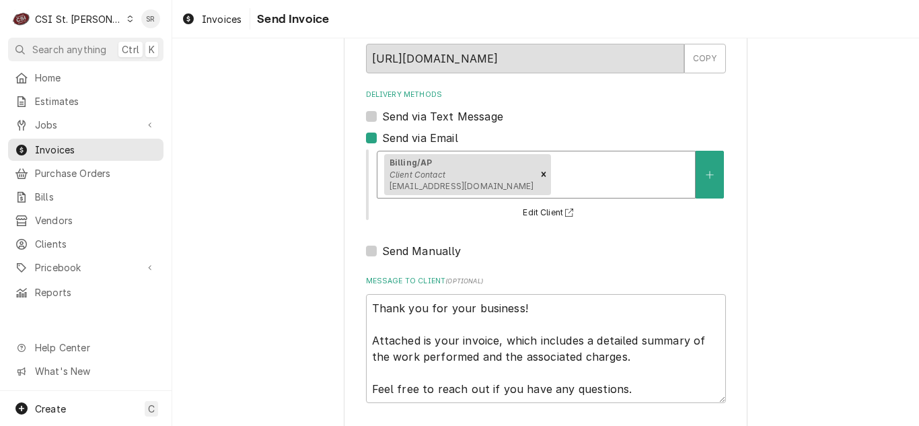
scroll to position [161, 0]
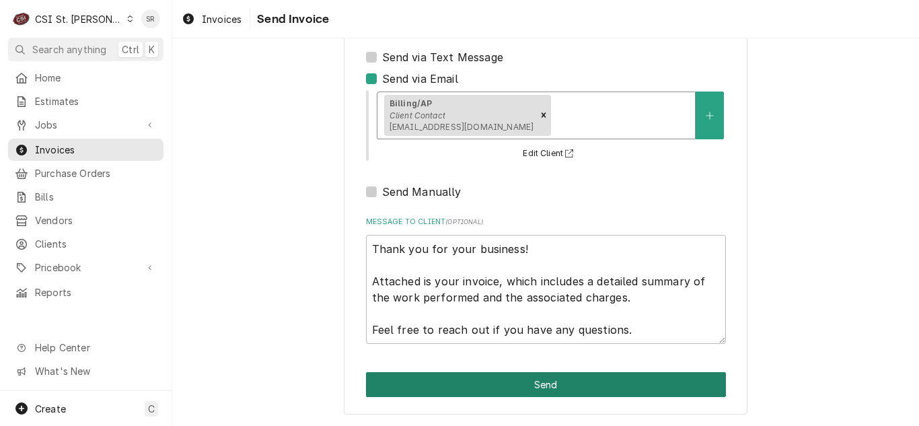
click at [534, 379] on button "Send" at bounding box center [546, 384] width 360 height 25
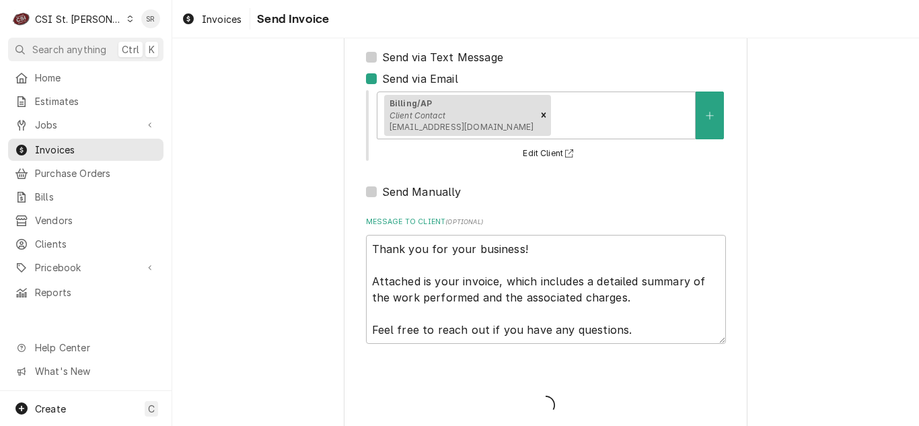
type textarea "x"
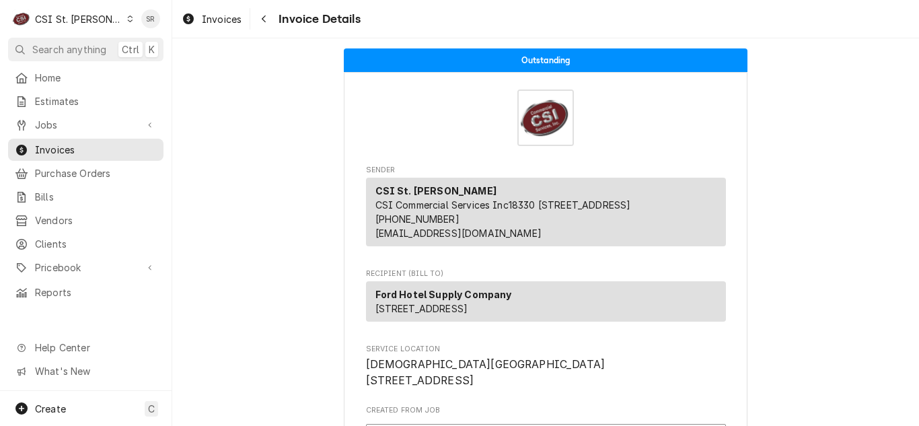
click at [194, 5] on div "Invoices Invoice Details" at bounding box center [545, 19] width 746 height 38
click at [209, 20] on span "Invoices" at bounding box center [222, 19] width 40 height 14
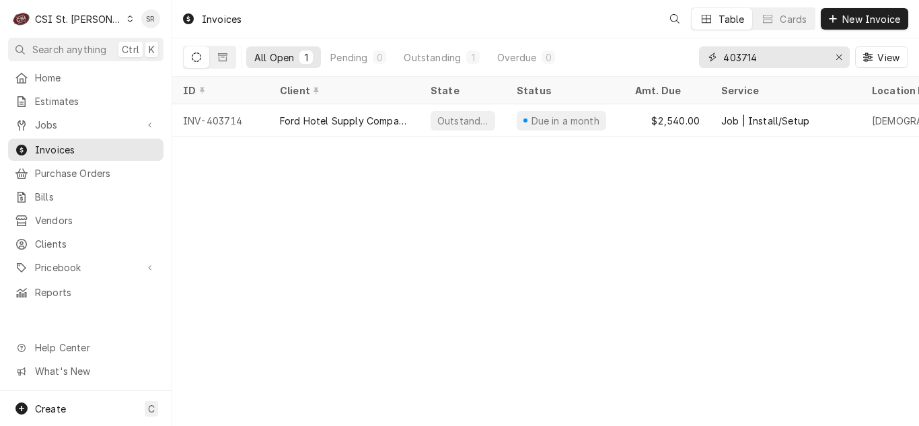
click at [671, 44] on div "All Open 1 Pending 0 Outstanding 1 Overdue 0 403714 View" at bounding box center [545, 57] width 725 height 38
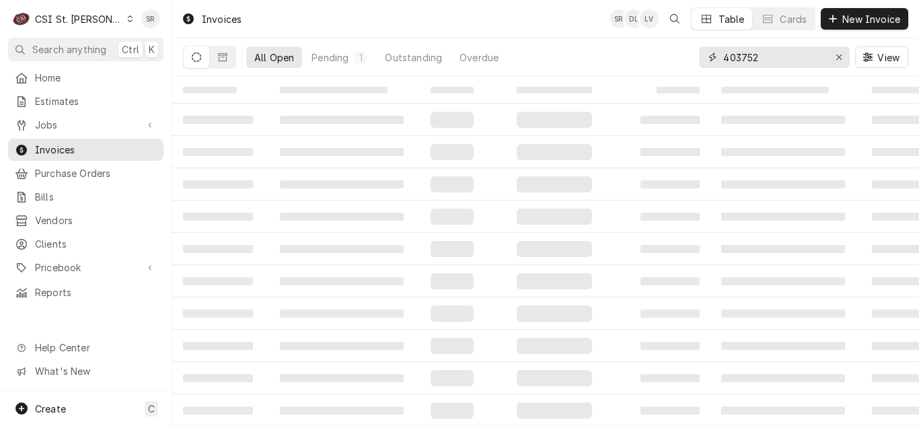
type input "403752"
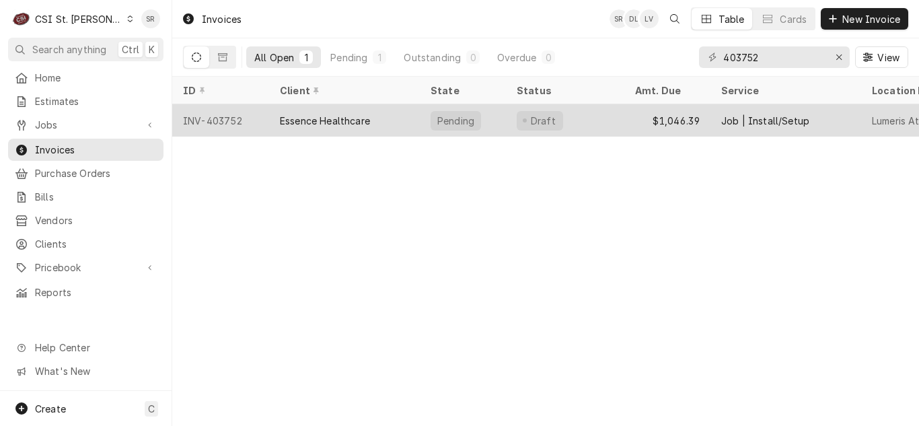
click at [440, 119] on div "Pending" at bounding box center [456, 121] width 40 height 14
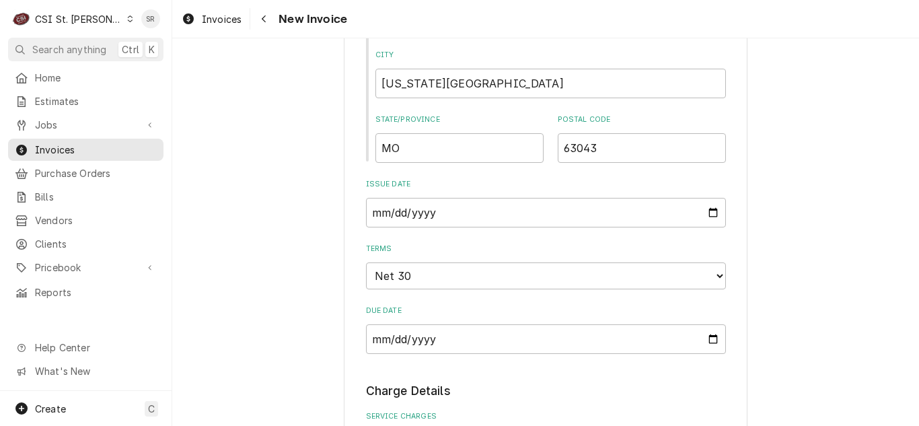
scroll to position [1009, 0]
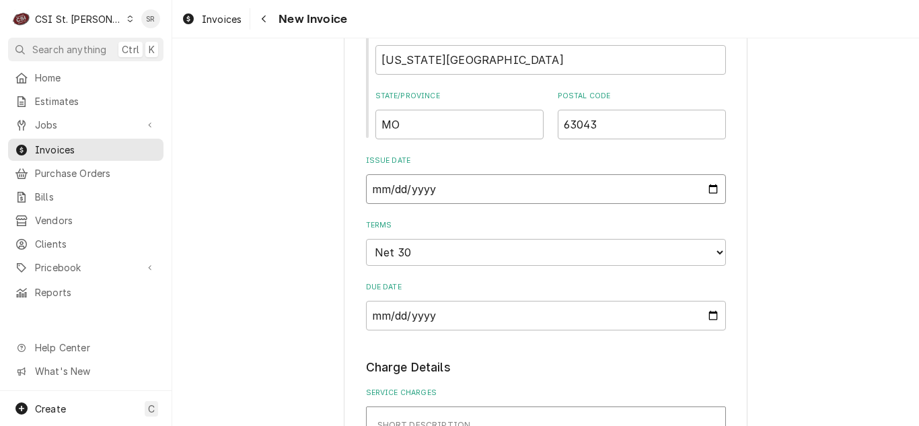
drag, startPoint x: 701, startPoint y: 186, endPoint x: 681, endPoint y: 192, distance: 21.9
click at [702, 186] on input "[DATE]" at bounding box center [546, 189] width 360 height 30
type input "[DATE]"
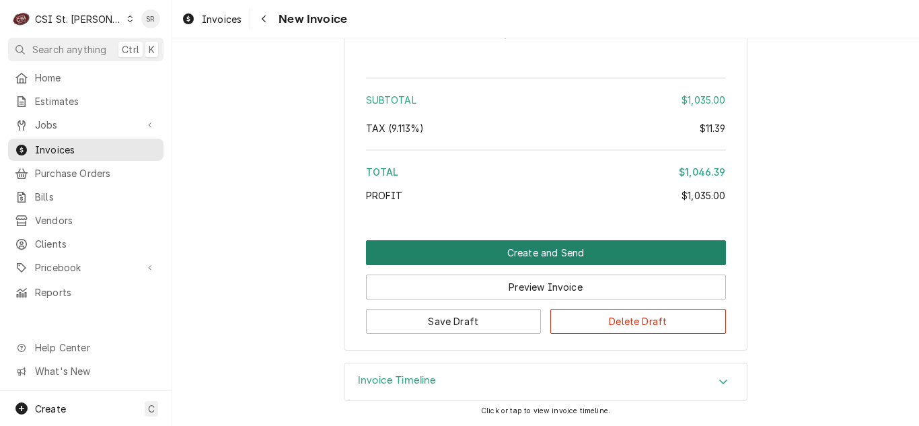
click at [538, 263] on button "Create and Send" at bounding box center [546, 252] width 360 height 25
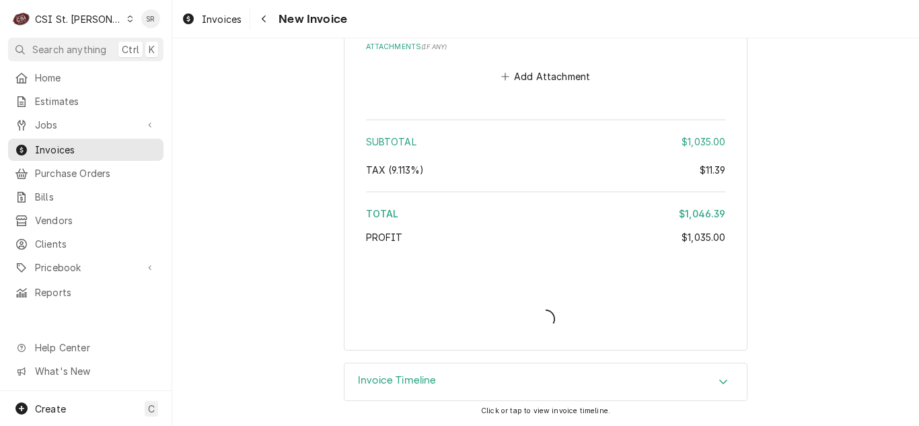
scroll to position [2943, 0]
type textarea "x"
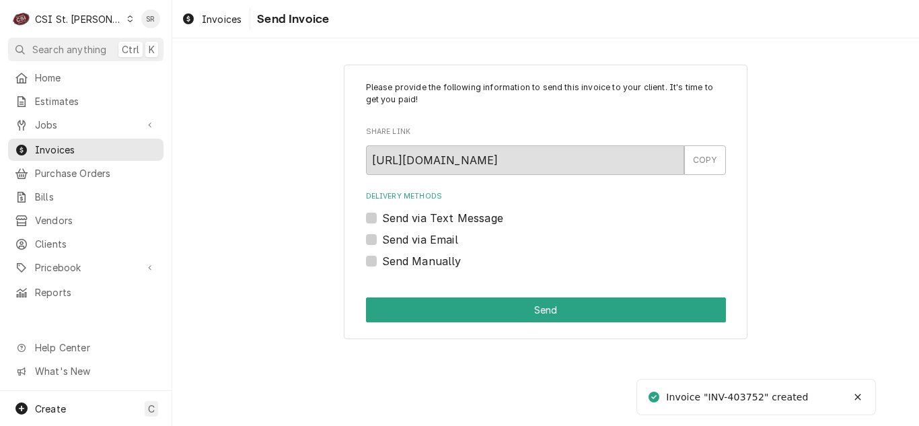
click at [401, 236] on label "Send via Email" at bounding box center [420, 239] width 76 height 16
click at [401, 236] on input "Send via Email" at bounding box center [562, 246] width 360 height 30
checkbox input "true"
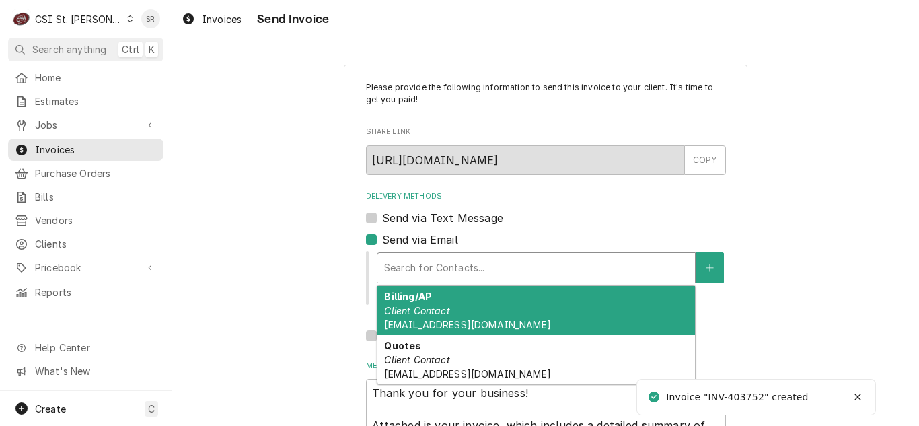
click at [471, 257] on div "Delivery Methods" at bounding box center [536, 268] width 304 height 24
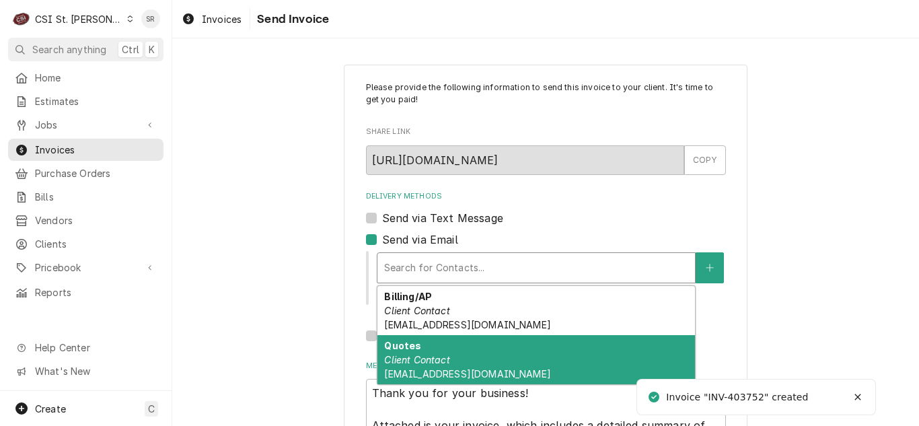
click at [460, 309] on div "Billing/AP Client Contact [EMAIL_ADDRESS][DOMAIN_NAME]" at bounding box center [535, 310] width 317 height 49
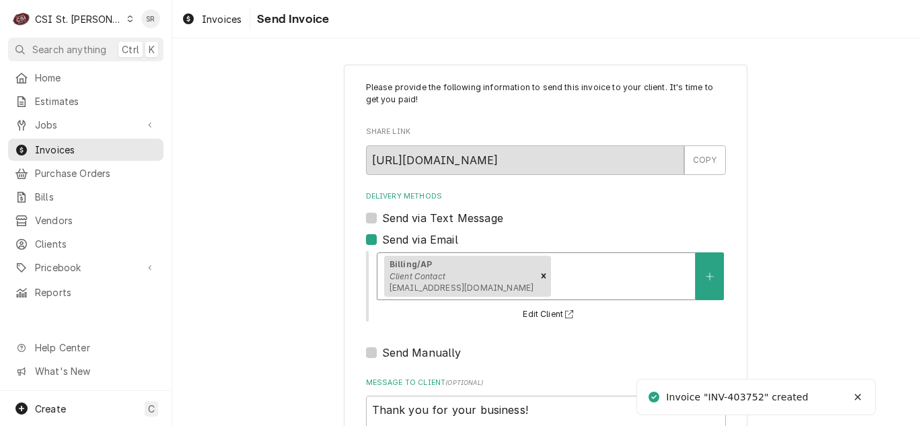
scroll to position [161, 0]
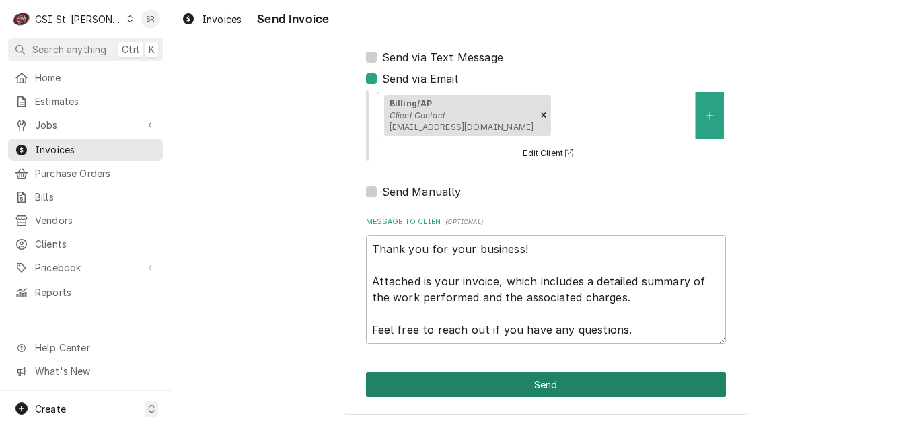
click at [540, 384] on button "Send" at bounding box center [546, 384] width 360 height 25
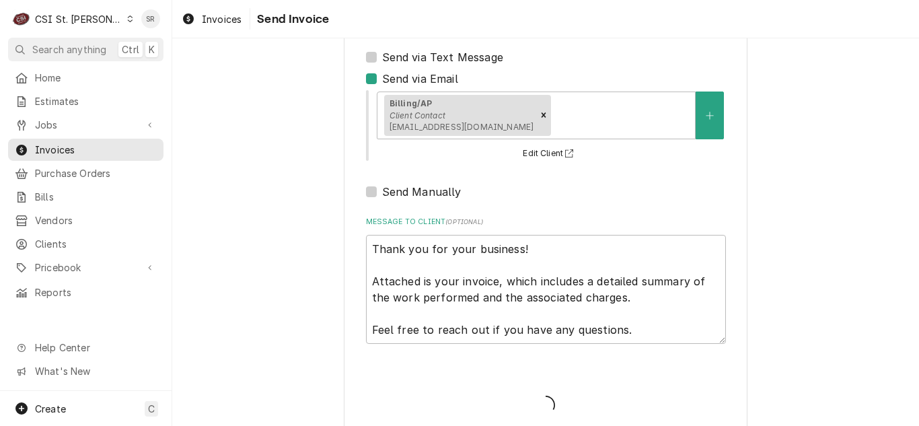
type textarea "x"
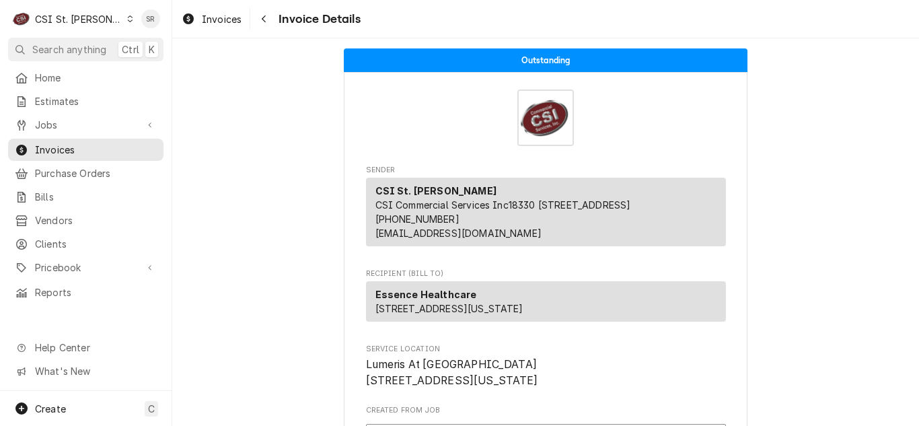
click at [212, 32] on div "Invoices Invoice Details" at bounding box center [545, 19] width 746 height 38
click at [213, 24] on span "Invoices" at bounding box center [222, 19] width 40 height 14
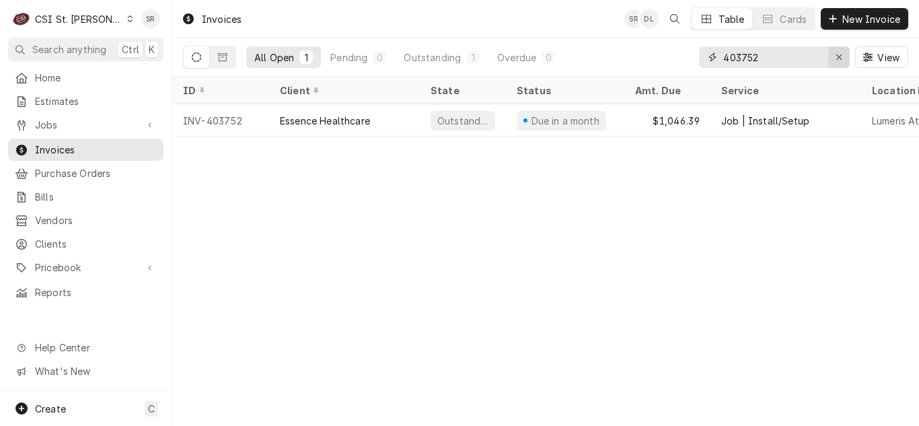
click at [835, 57] on icon "Erase input" at bounding box center [838, 56] width 7 height 9
click at [796, 60] on input "Dynamic Content Wrapper" at bounding box center [786, 57] width 126 height 22
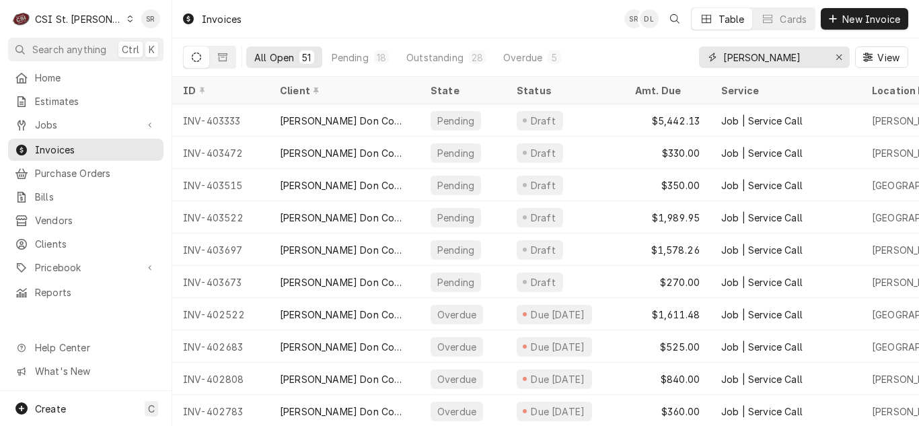
type input "edward don"
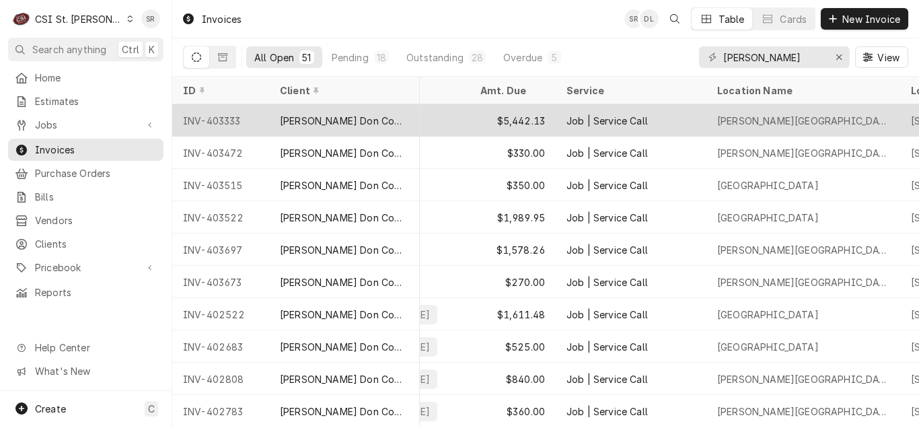
click at [527, 124] on div "$5,442.13" at bounding box center [512, 120] width 86 height 32
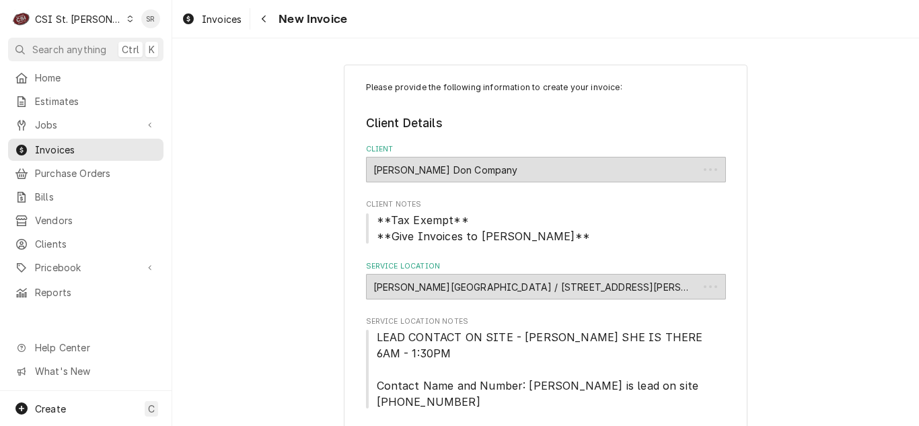
type textarea "x"
click at [214, 14] on span "Invoices" at bounding box center [222, 19] width 40 height 14
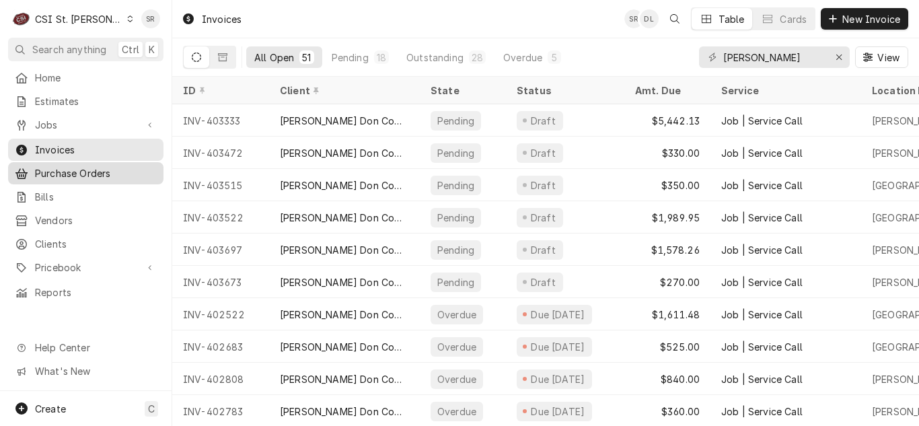
drag, startPoint x: 128, startPoint y: 152, endPoint x: 159, endPoint y: 164, distance: 32.6
click at [157, 162] on link "Purchase Orders" at bounding box center [85, 173] width 155 height 22
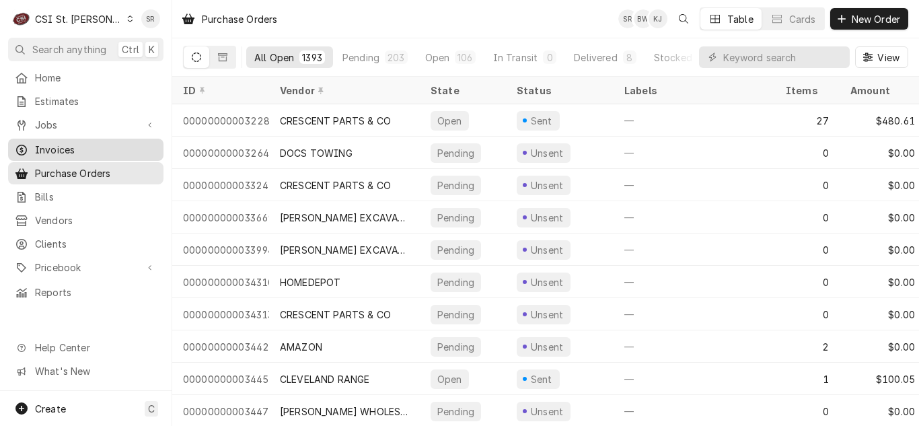
click at [78, 145] on span "Invoices" at bounding box center [96, 150] width 122 height 14
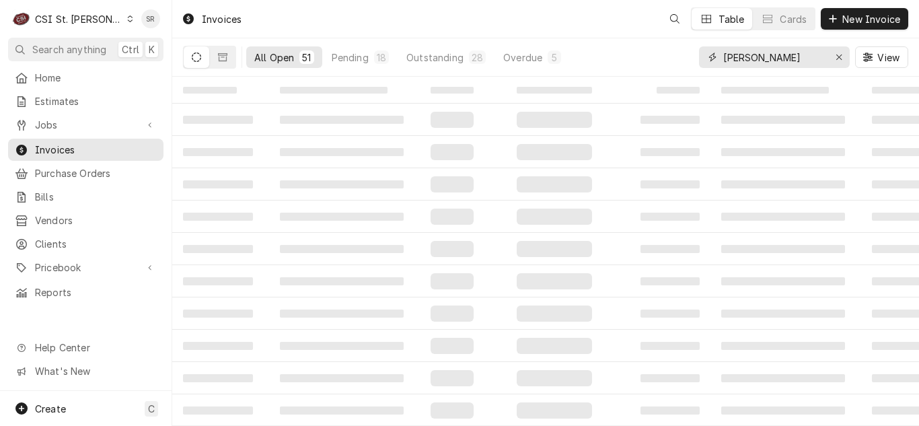
drag, startPoint x: 765, startPoint y: 58, endPoint x: 660, endPoint y: 57, distance: 104.9
click at [660, 57] on div "All Open 51 Pending 18 Outstanding 28 Overdue 5 edward don View" at bounding box center [545, 57] width 725 height 38
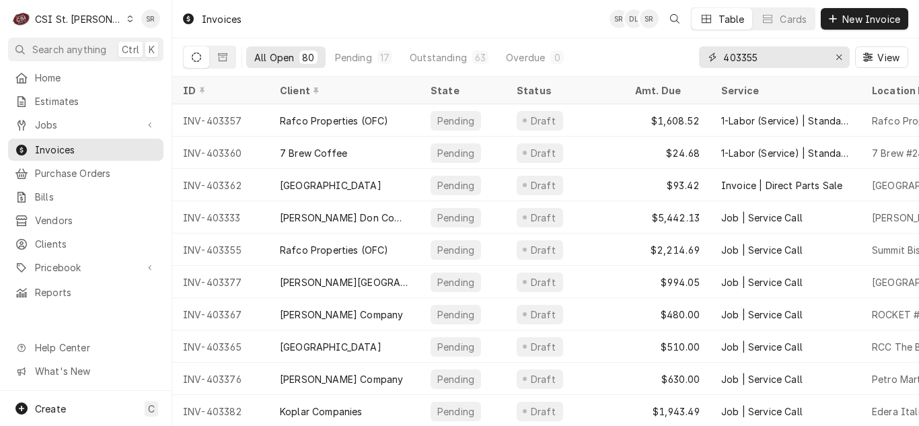
type input "403355"
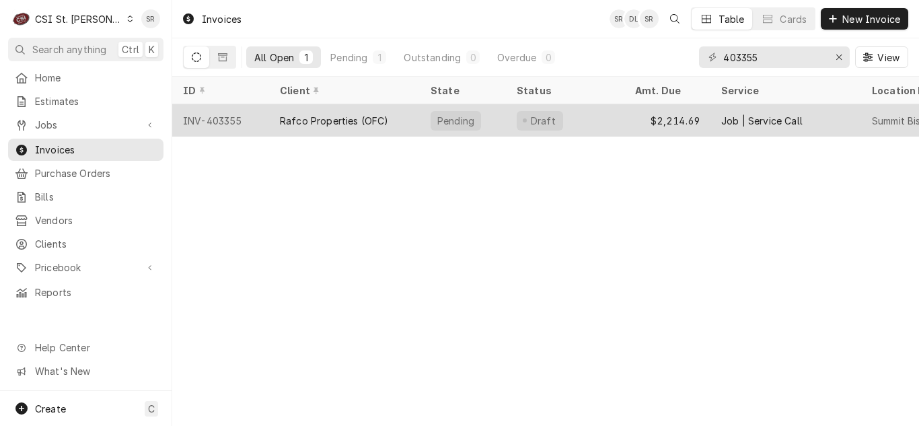
click at [401, 120] on div "Rafco Properties (OFC)" at bounding box center [344, 120] width 151 height 32
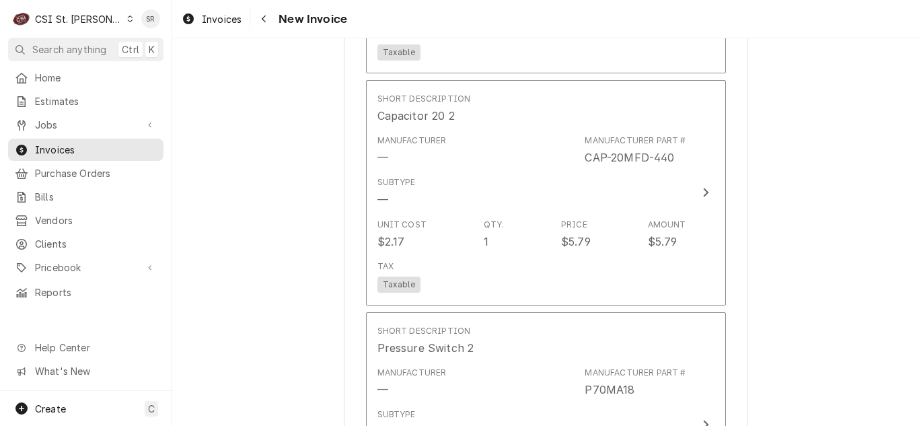
scroll to position [3026, 0]
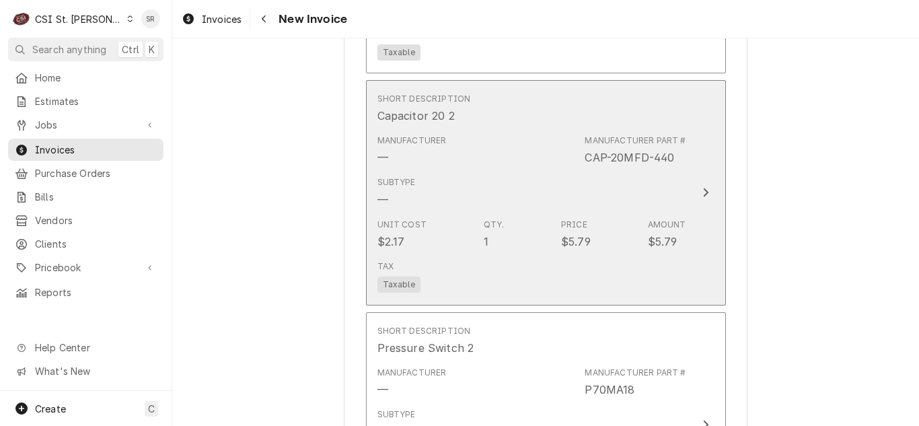
click at [438, 213] on div "Unit Cost $2.17 Qty. 1 Price $5.79 Amount $5.79" at bounding box center [531, 234] width 309 height 42
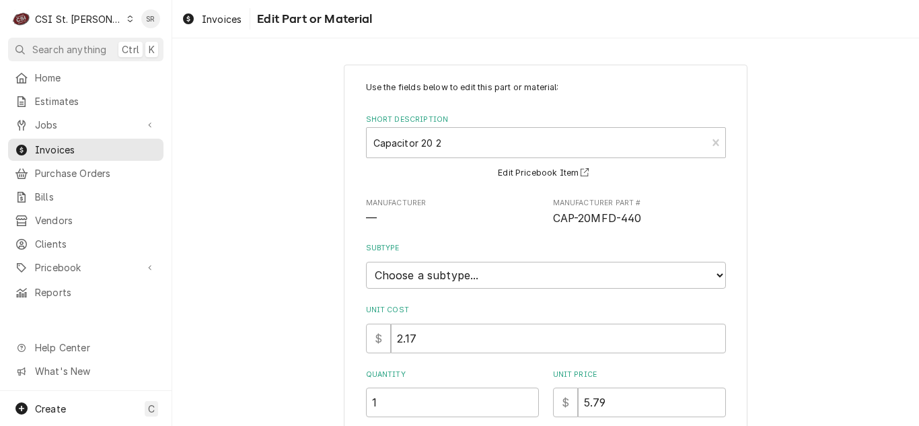
scroll to position [268, 0]
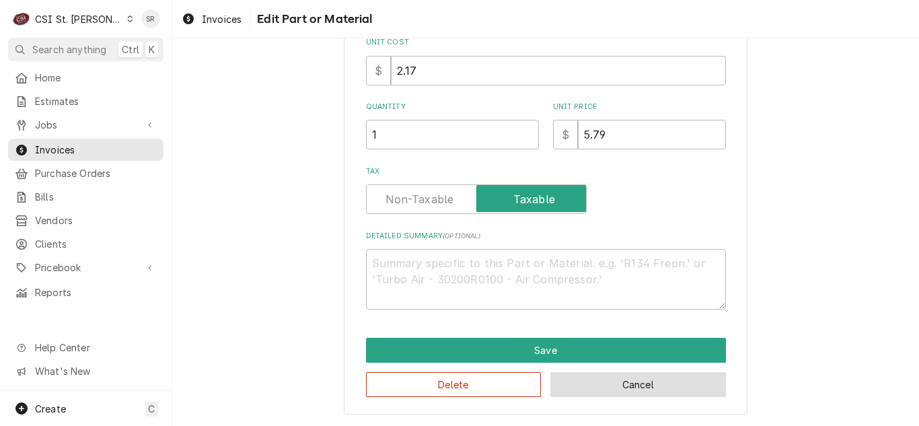
click at [620, 377] on button "Cancel" at bounding box center [638, 384] width 176 height 25
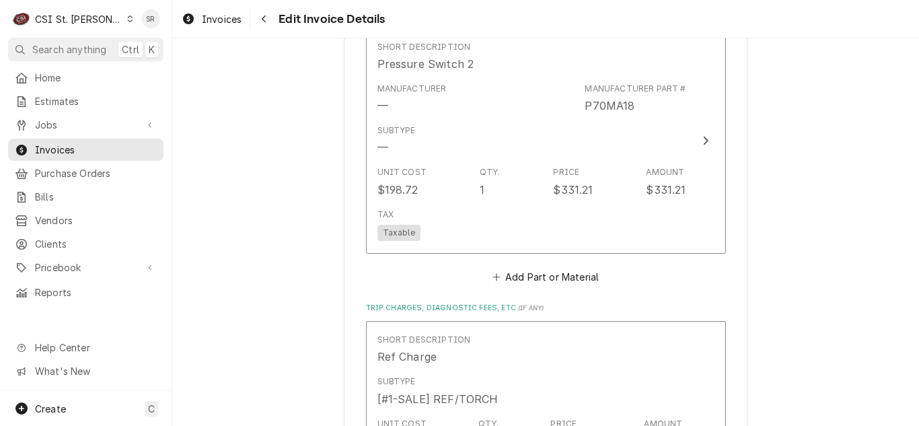
scroll to position [3126, 0]
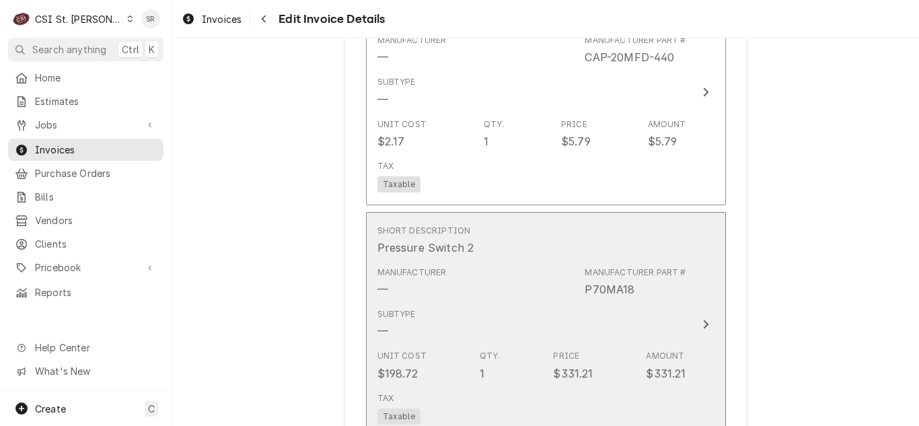
click at [525, 219] on div "Short Description Pressure Switch 2" at bounding box center [531, 240] width 309 height 42
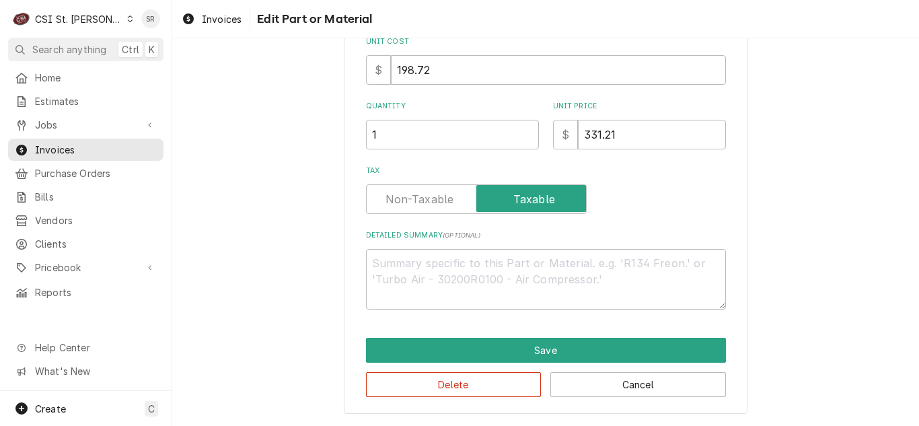
scroll to position [227, 0]
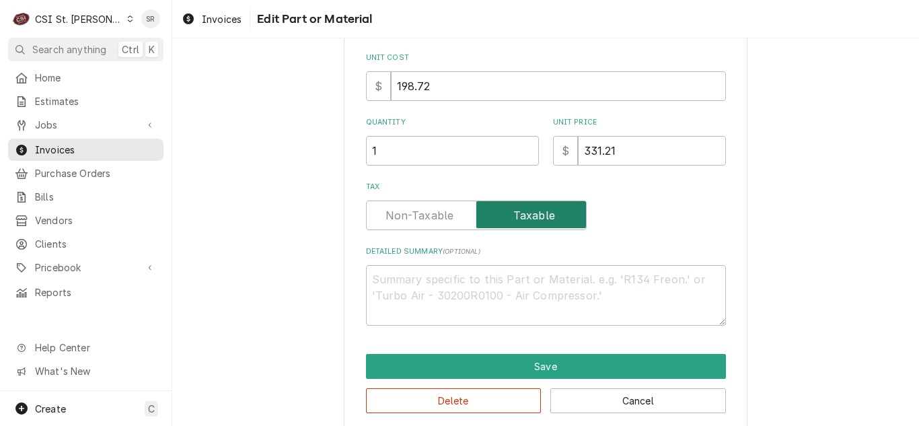
type textarea "x"
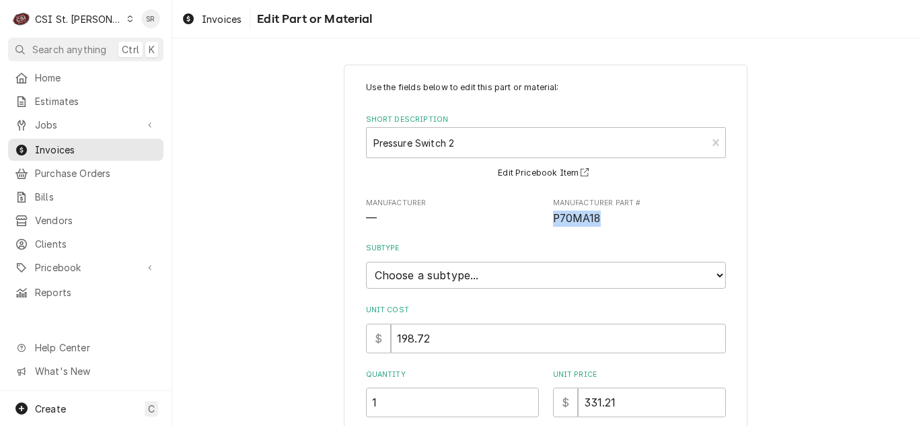
drag, startPoint x: 599, startPoint y: 217, endPoint x: 543, endPoint y: 216, distance: 56.5
click at [543, 216] on div "Manufacturer — Manufacturer Part # P70MA18" at bounding box center [546, 212] width 360 height 29
copy span "P70MA18"
click at [61, 263] on span "Pricebook" at bounding box center [86, 267] width 102 height 14
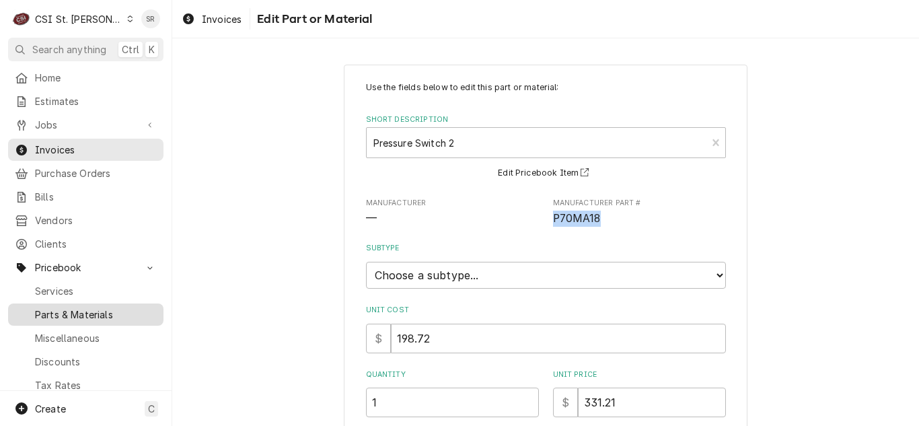
click at [65, 303] on link "Parts & Materials" at bounding box center [85, 314] width 155 height 22
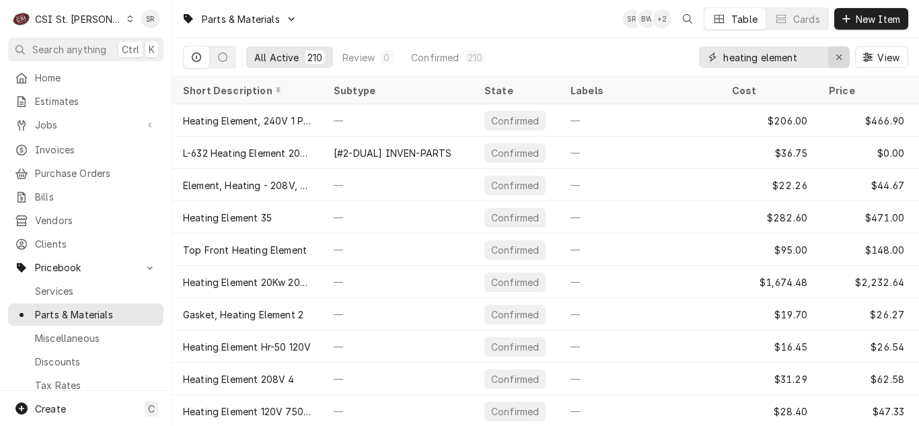
click at [838, 54] on icon "Erase input" at bounding box center [838, 56] width 7 height 9
click at [804, 62] on input "Dynamic Content Wrapper" at bounding box center [786, 57] width 126 height 22
paste input "P70MA18"
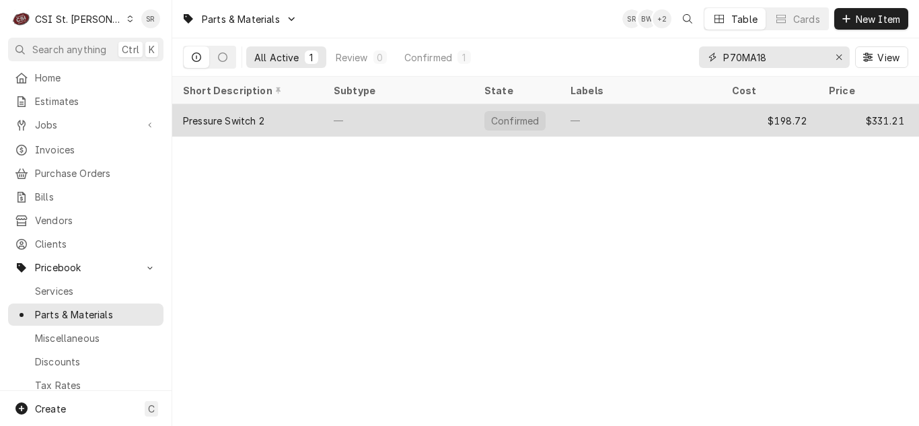
type input "P70MA18"
click at [305, 110] on div "Pressure Switch 2" at bounding box center [247, 120] width 151 height 32
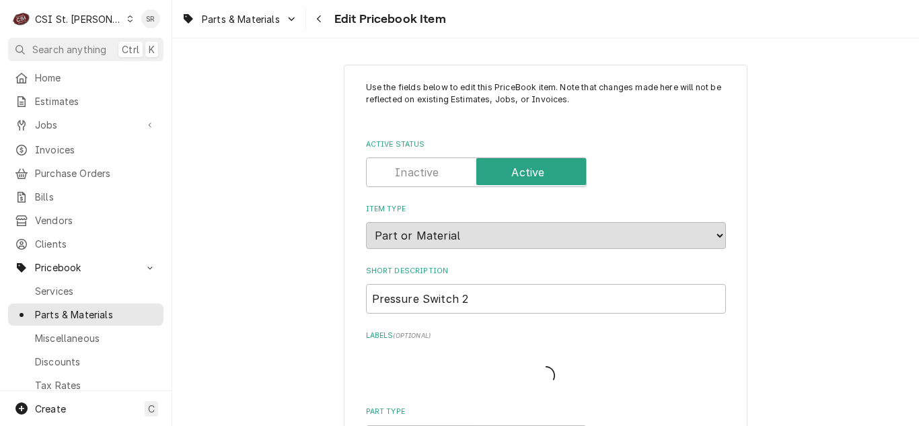
type textarea "x"
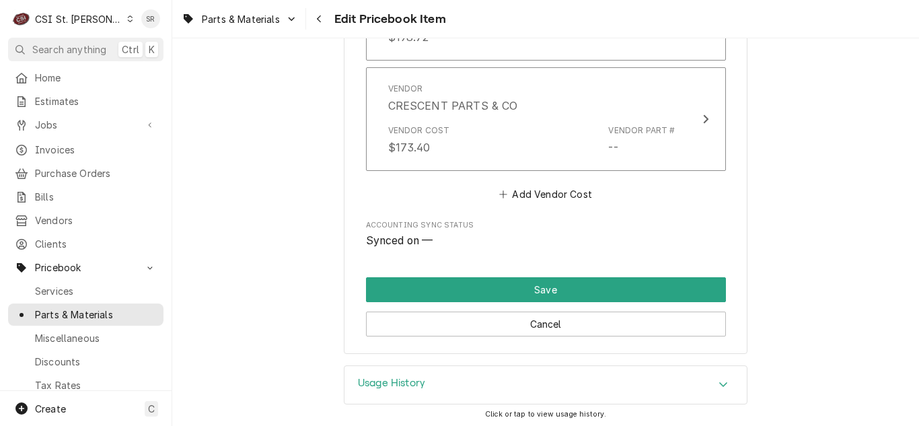
scroll to position [1030, 0]
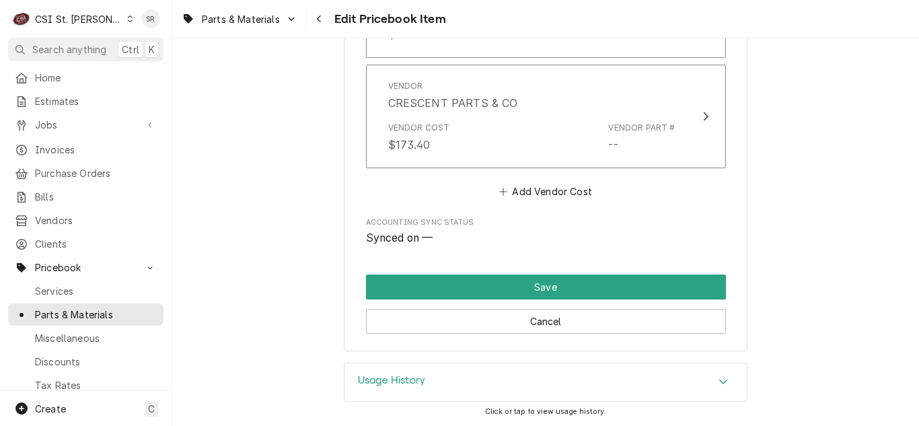
click at [391, 382] on h3 "Usage History" at bounding box center [391, 380] width 67 height 13
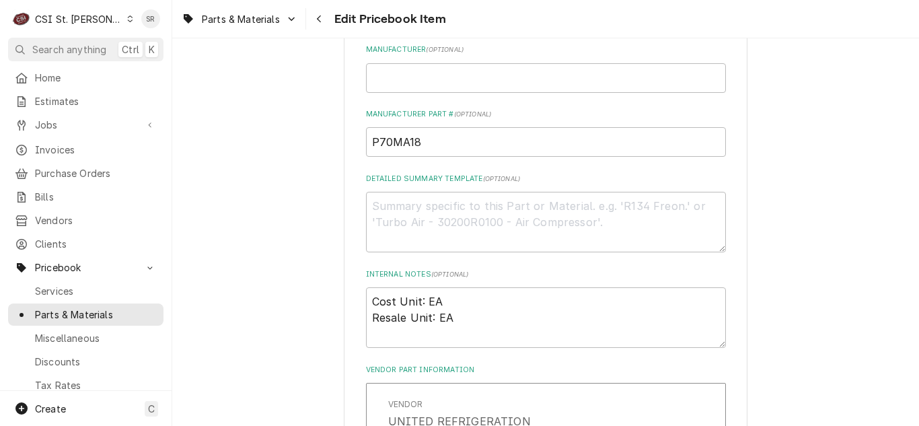
scroll to position [605, 0]
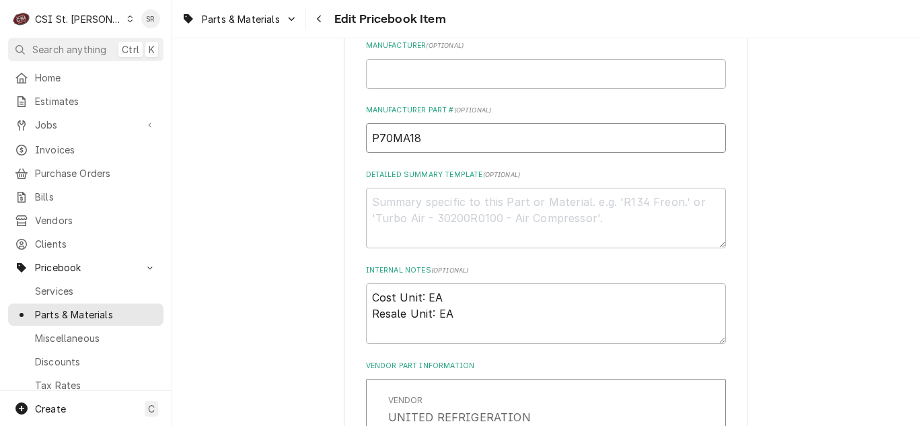
drag, startPoint x: 415, startPoint y: 147, endPoint x: 353, endPoint y: 140, distance: 62.2
click at [353, 140] on div "Use the fields below to edit this PriceBook item. Note that changes made here w…" at bounding box center [545, 117] width 403 height 1317
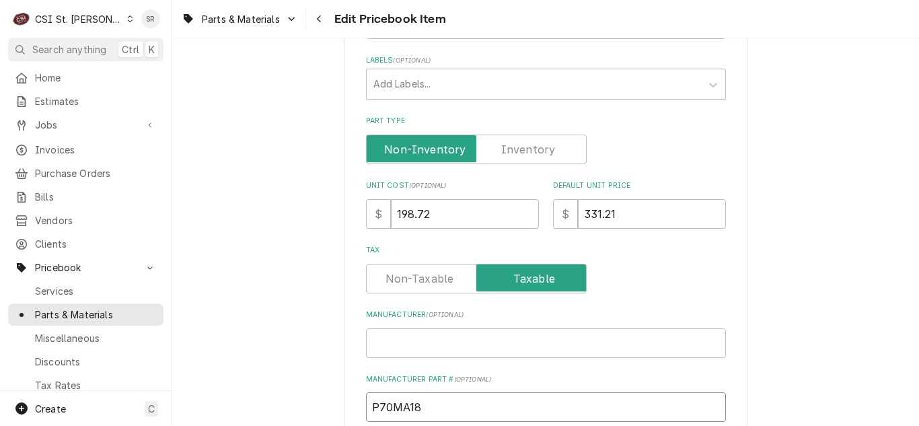
scroll to position [202, 0]
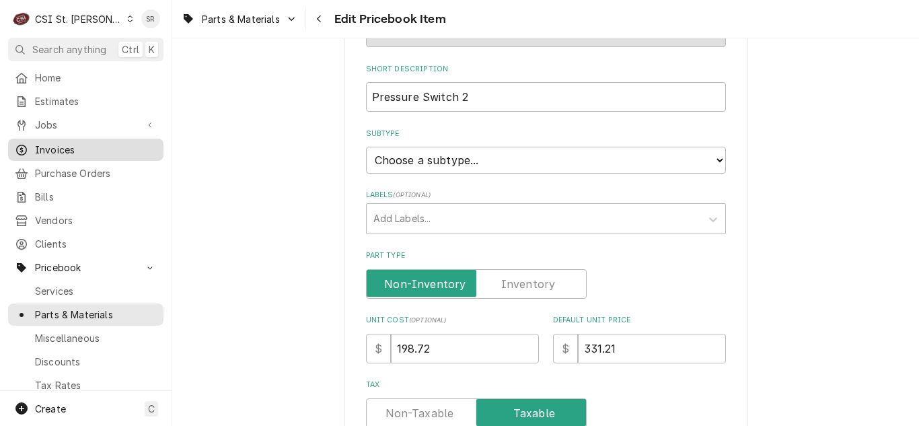
click at [77, 150] on span "Invoices" at bounding box center [96, 150] width 122 height 14
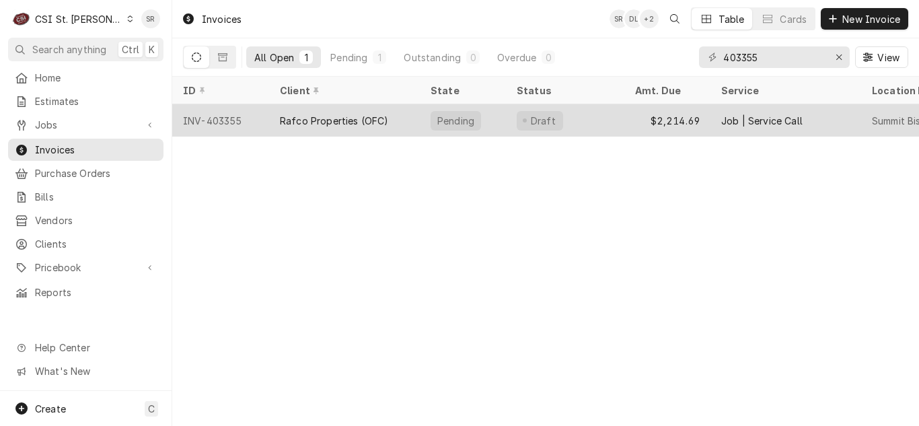
click at [360, 128] on div "Rafco Properties (OFC)" at bounding box center [344, 120] width 151 height 32
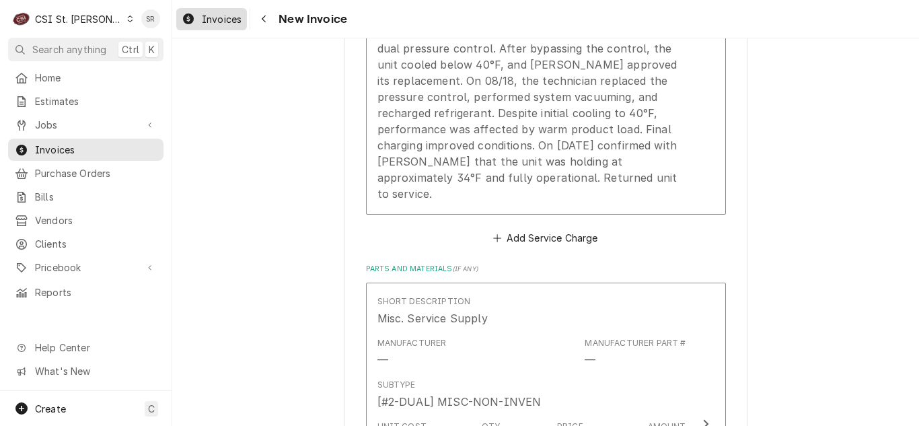
scroll to position [1816, 0]
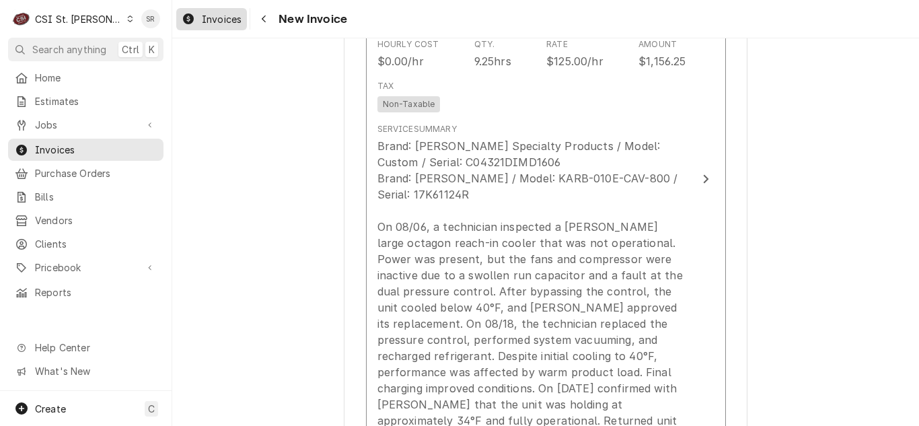
click at [233, 20] on span "Invoices" at bounding box center [222, 19] width 40 height 14
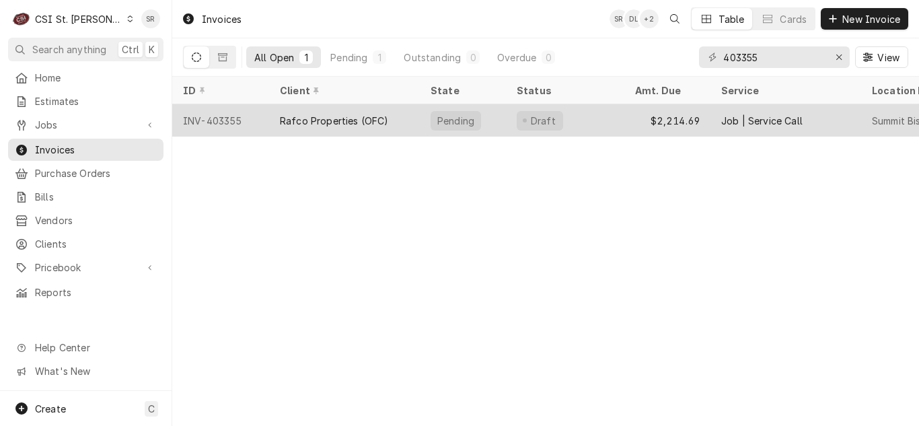
click at [379, 121] on div "Rafco Properties (OFC)" at bounding box center [334, 121] width 109 height 14
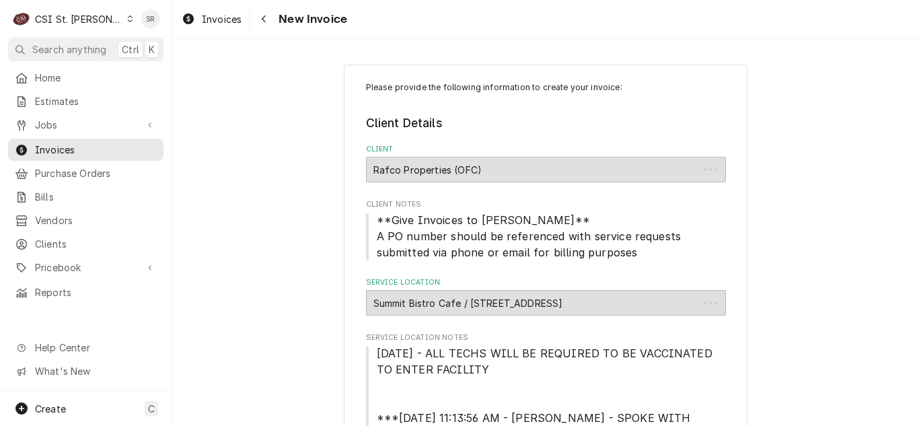
type textarea "x"
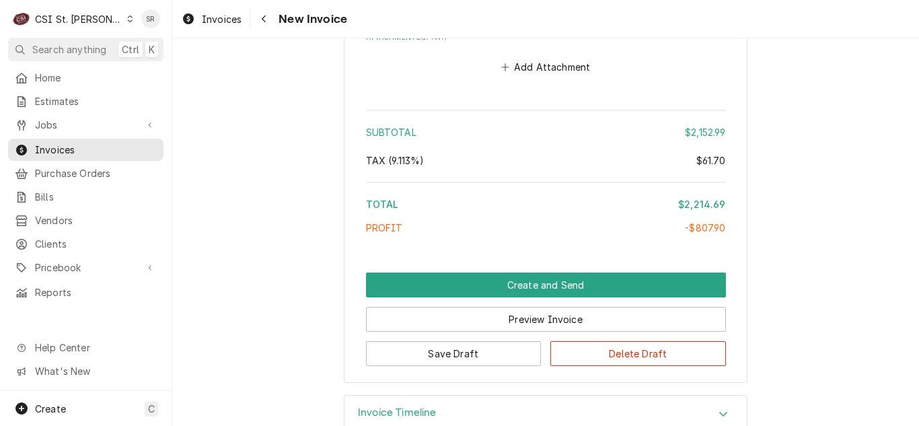
click at [408, 406] on div "Invoice Timeline" at bounding box center [397, 414] width 79 height 16
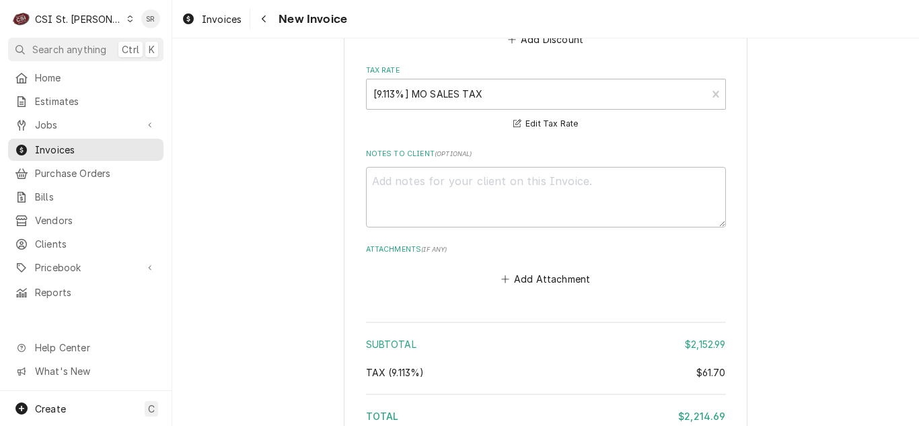
scroll to position [3785, 0]
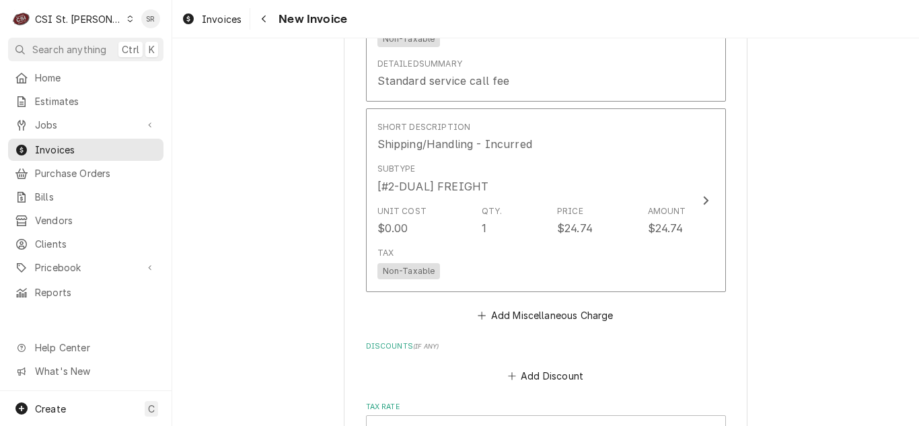
drag, startPoint x: 220, startPoint y: 26, endPoint x: 299, endPoint y: 123, distance: 124.8
click at [220, 26] on div "Invoices" at bounding box center [211, 19] width 65 height 17
